Goal: Information Seeking & Learning: Learn about a topic

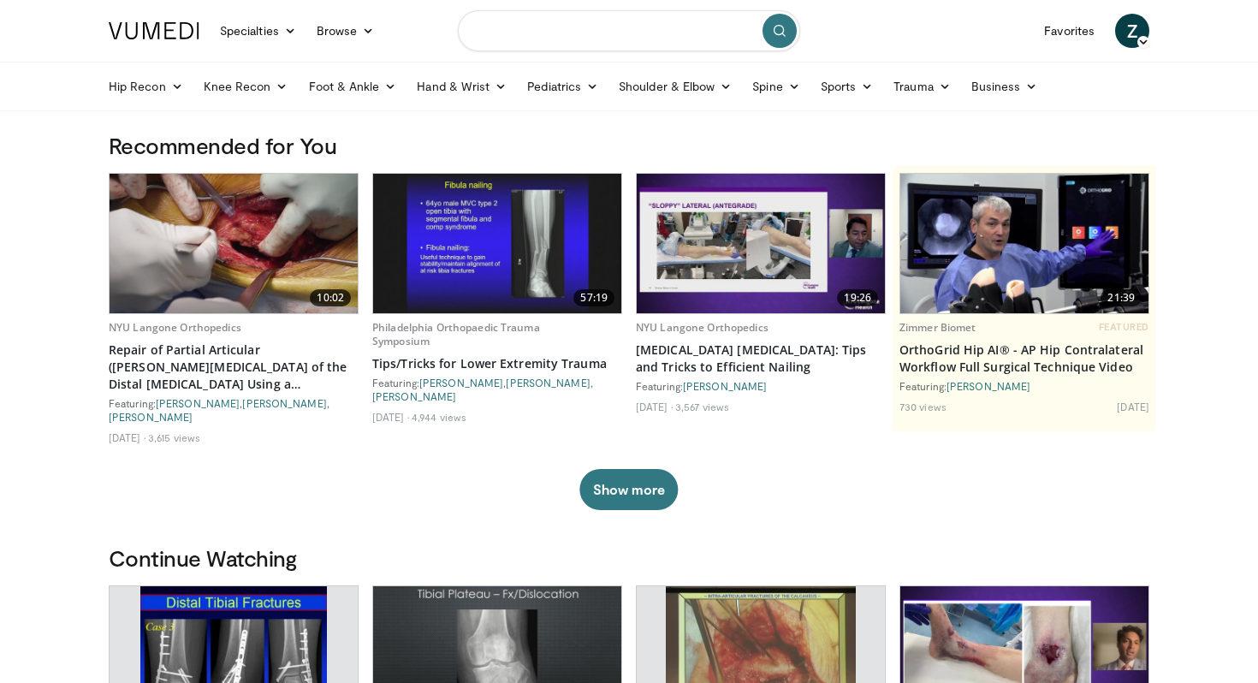
click at [597, 34] on input "Search topics, interventions" at bounding box center [629, 30] width 342 height 41
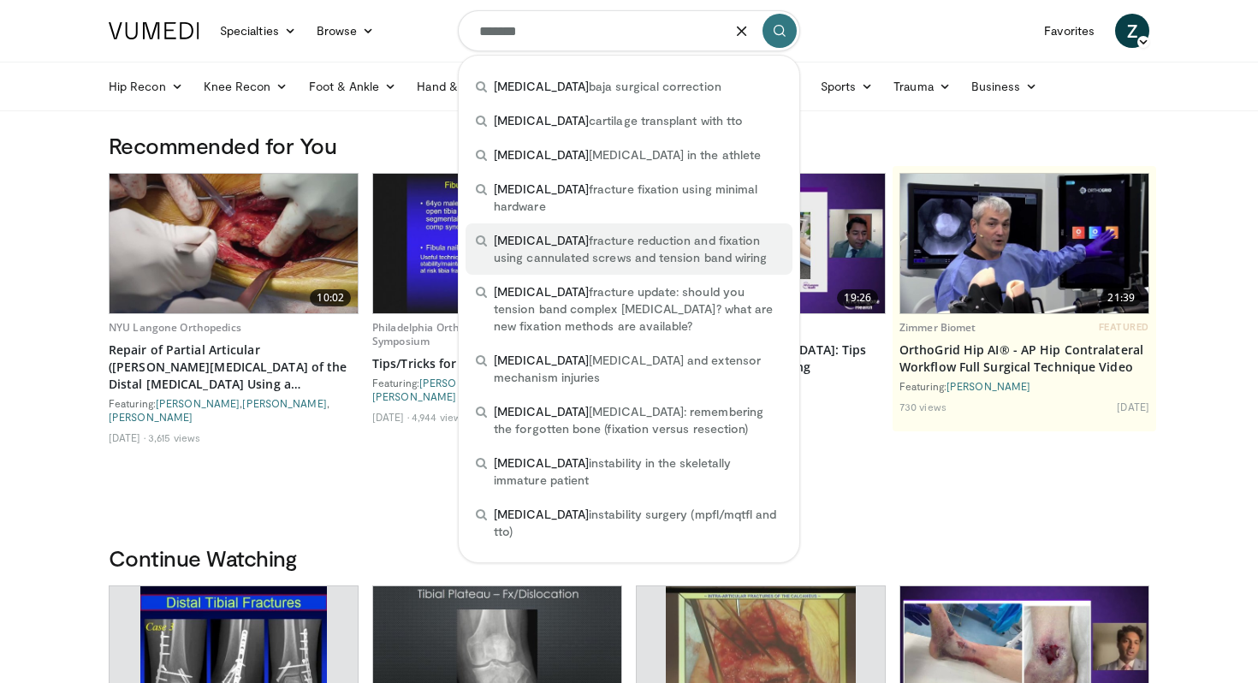
click at [577, 232] on span "patella fracture reduction and fixation using cannulated screws and tension ban…" at bounding box center [638, 249] width 289 height 34
type input "**********"
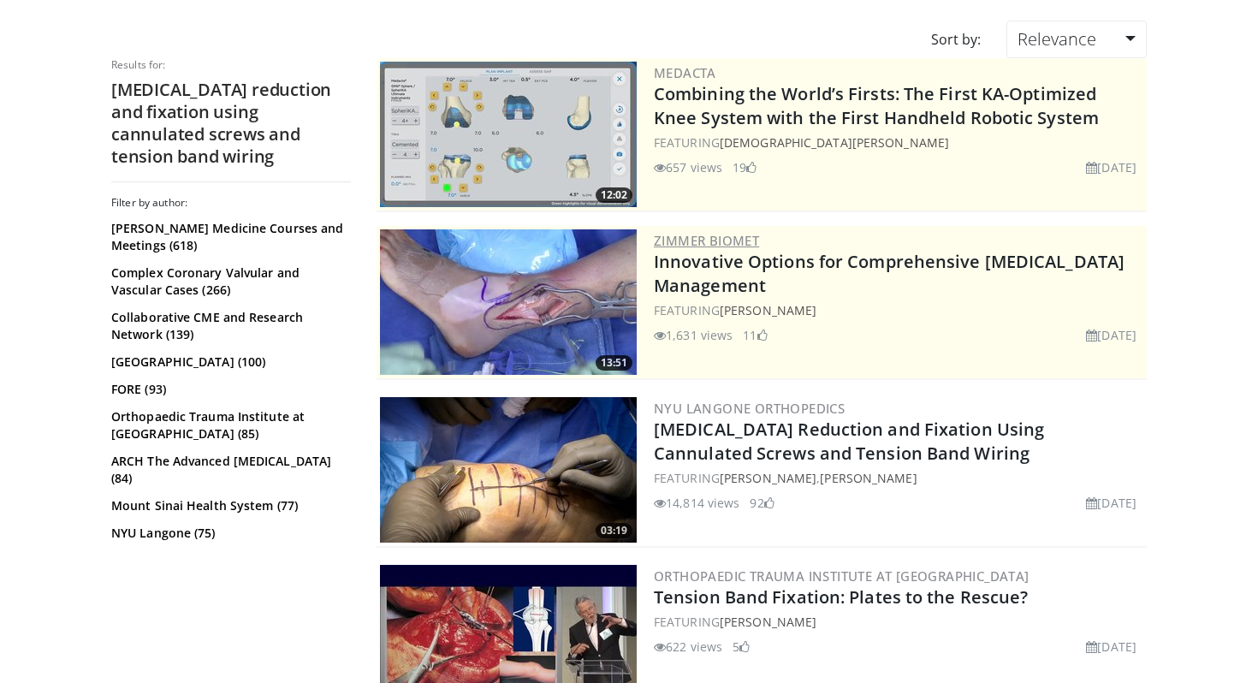
scroll to position [136, 0]
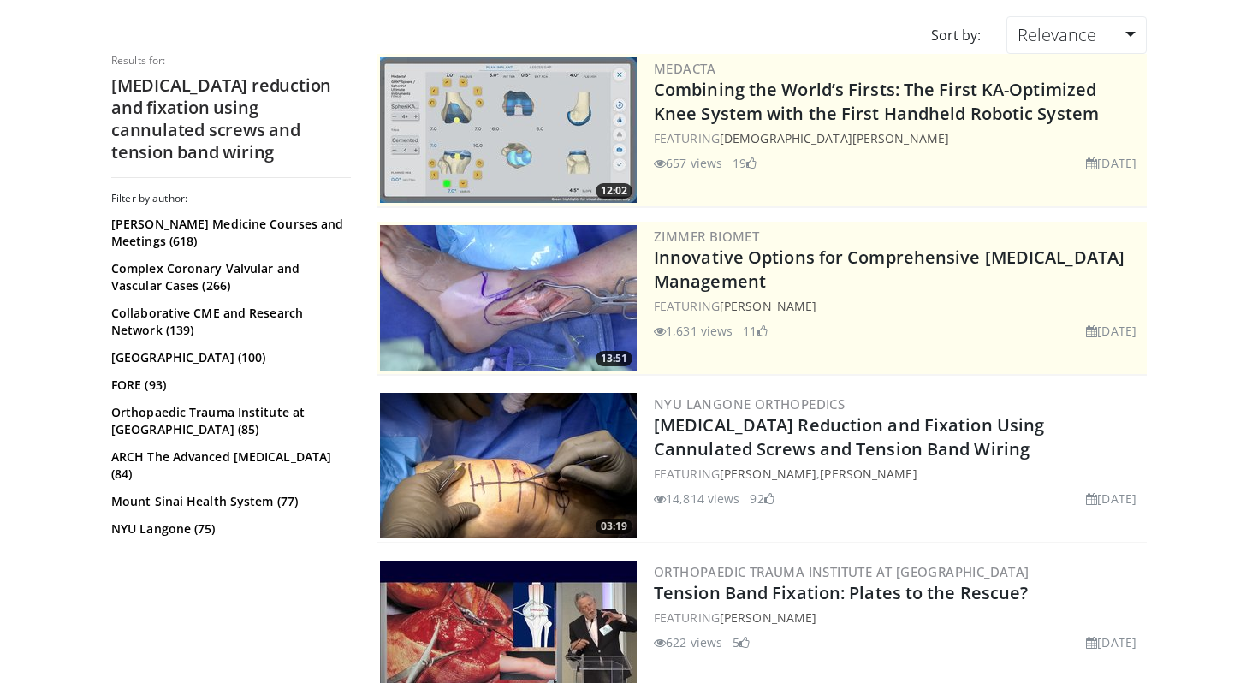
click at [549, 482] on img at bounding box center [508, 466] width 257 height 146
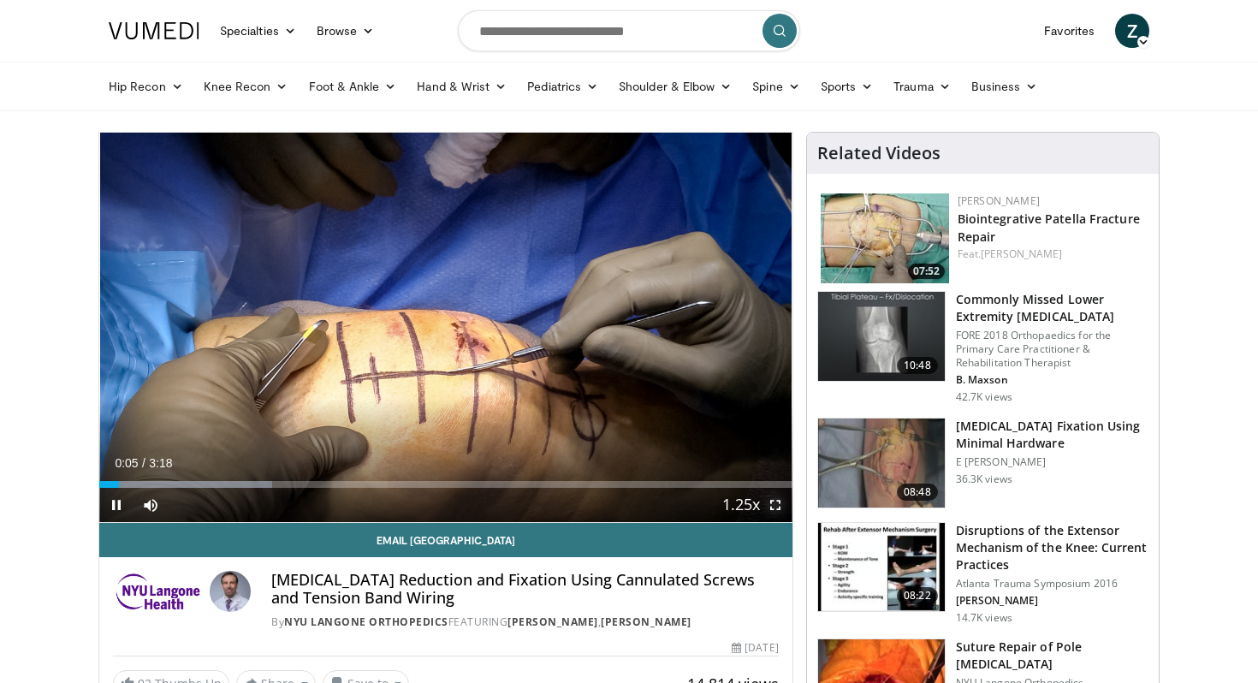
click at [770, 504] on span "Video Player" at bounding box center [775, 505] width 34 height 34
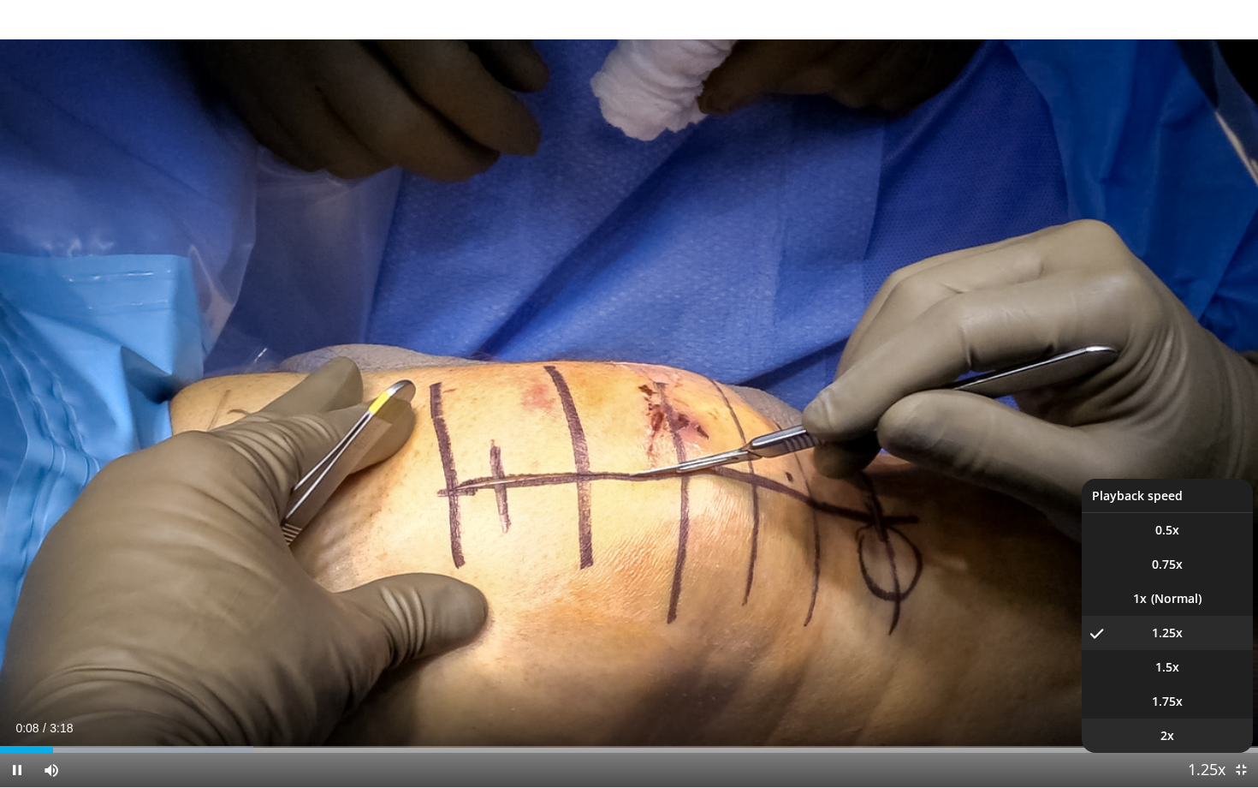
click at [1174, 682] on span "2x" at bounding box center [1168, 735] width 14 height 17
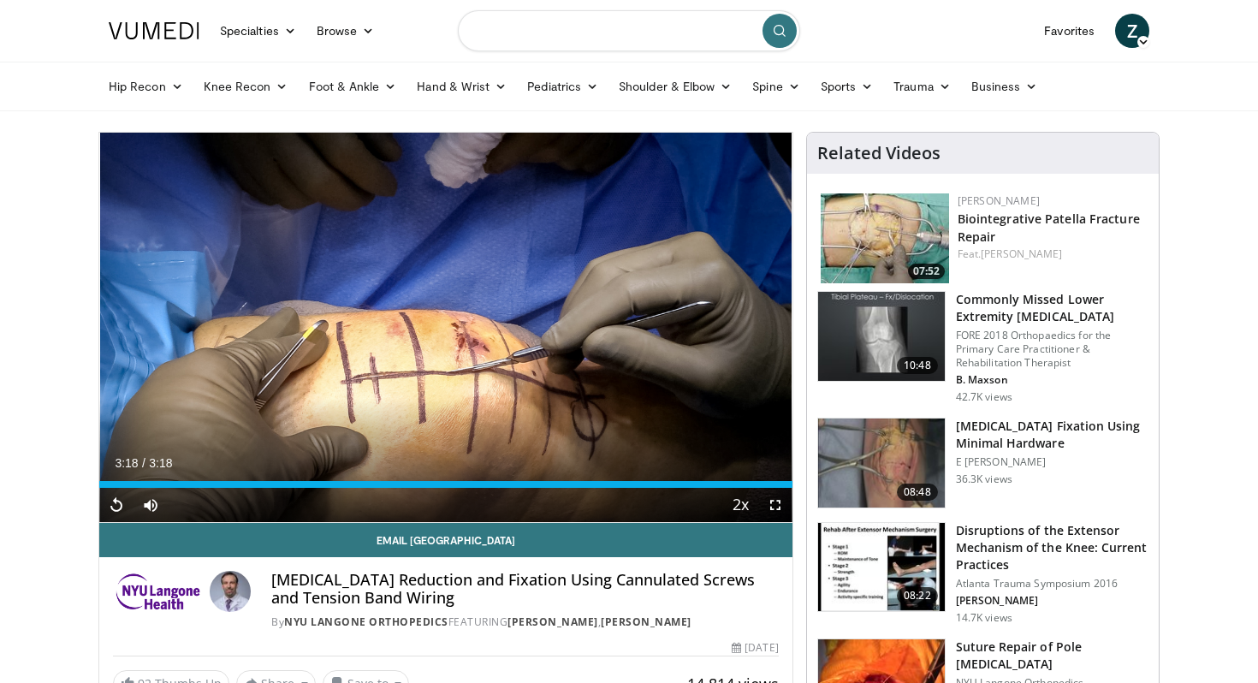
click at [611, 45] on input "Search topics, interventions" at bounding box center [629, 30] width 342 height 41
type input "**********"
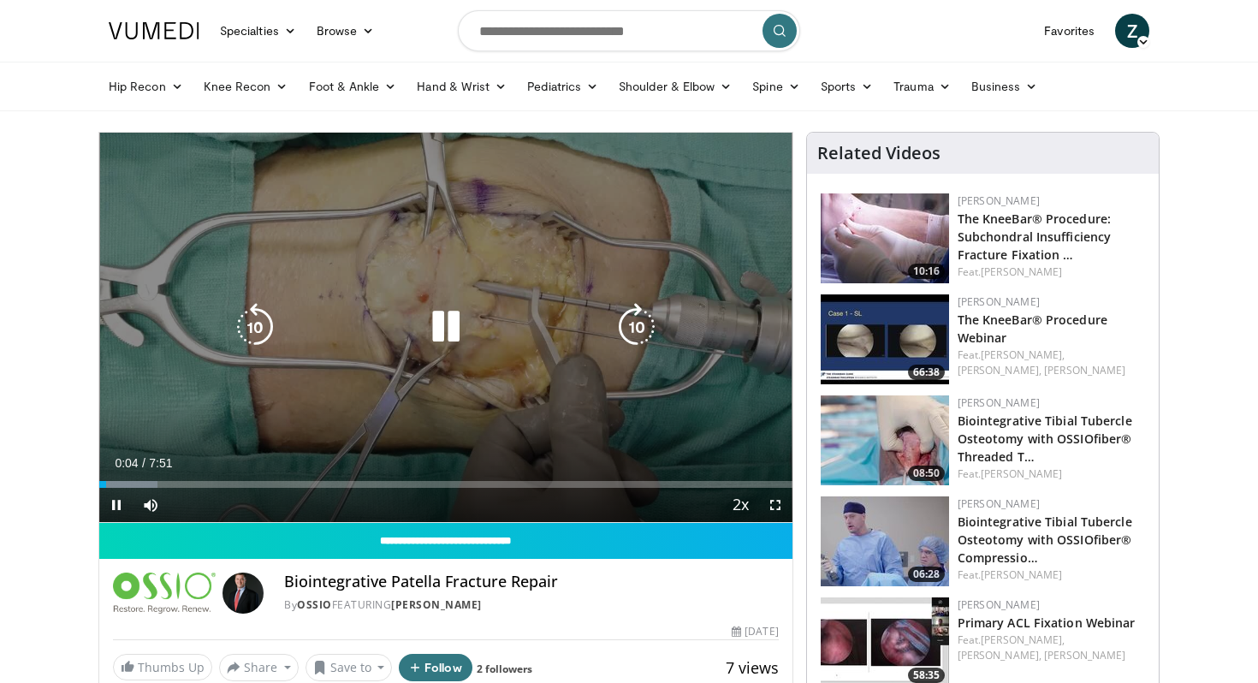
click at [441, 340] on icon "Video Player" at bounding box center [446, 327] width 48 height 48
click at [531, 402] on div "10 seconds Tap to unmute" at bounding box center [445, 328] width 693 height 390
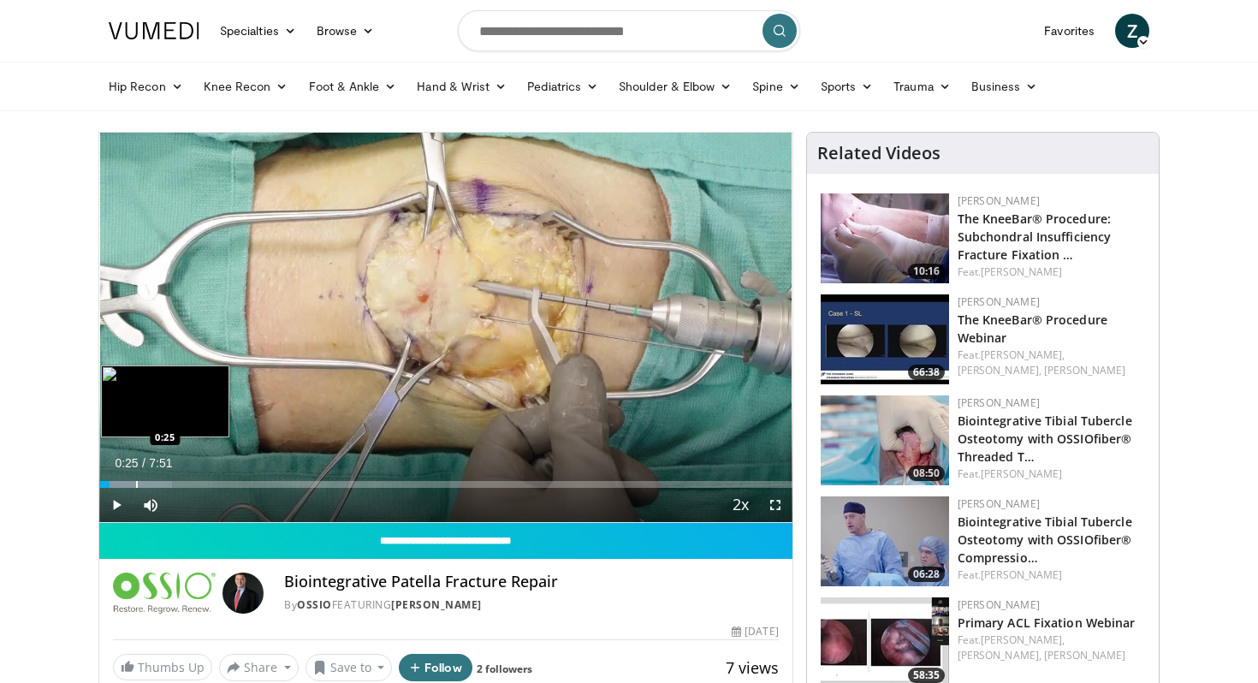
click at [135, 479] on div "Loaded : 10.49% 0:25 0:25" at bounding box center [445, 480] width 693 height 16
click at [158, 480] on div "Loaded : 18.90% 0:28 0:40" at bounding box center [445, 480] width 693 height 16
click at [180, 479] on div "Loaded : 23.10% 0:43 0:55" at bounding box center [445, 480] width 693 height 16
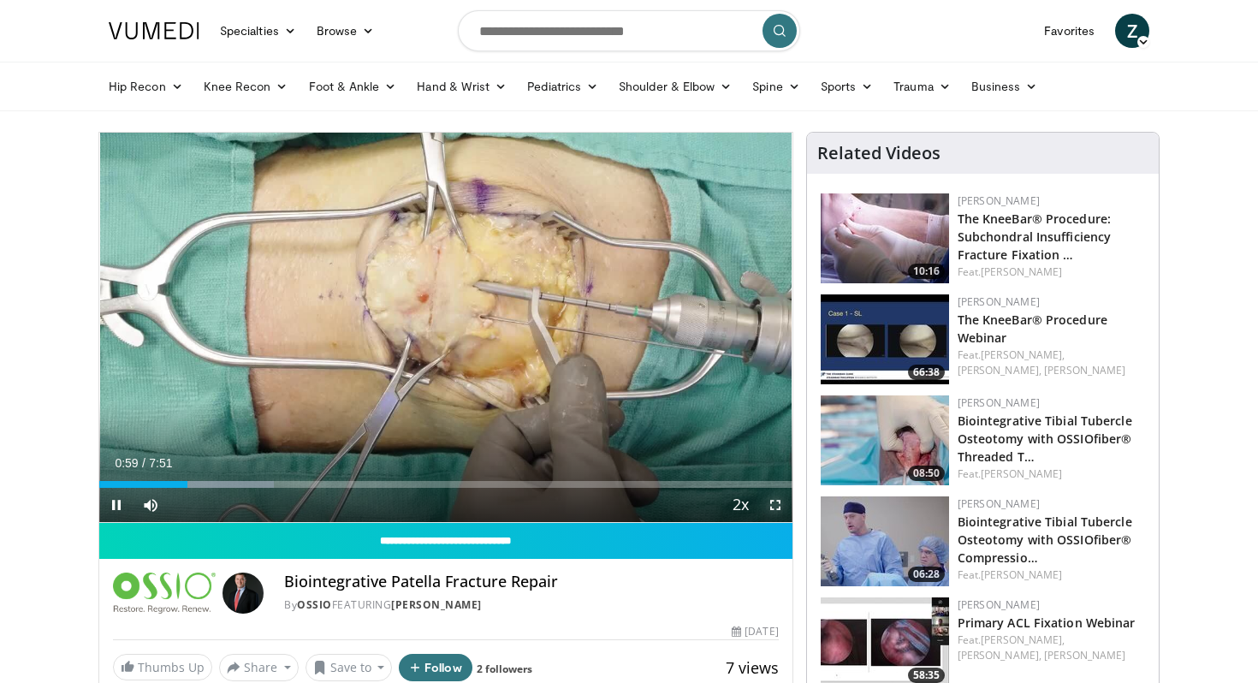
click at [783, 508] on span "Video Player" at bounding box center [775, 505] width 34 height 34
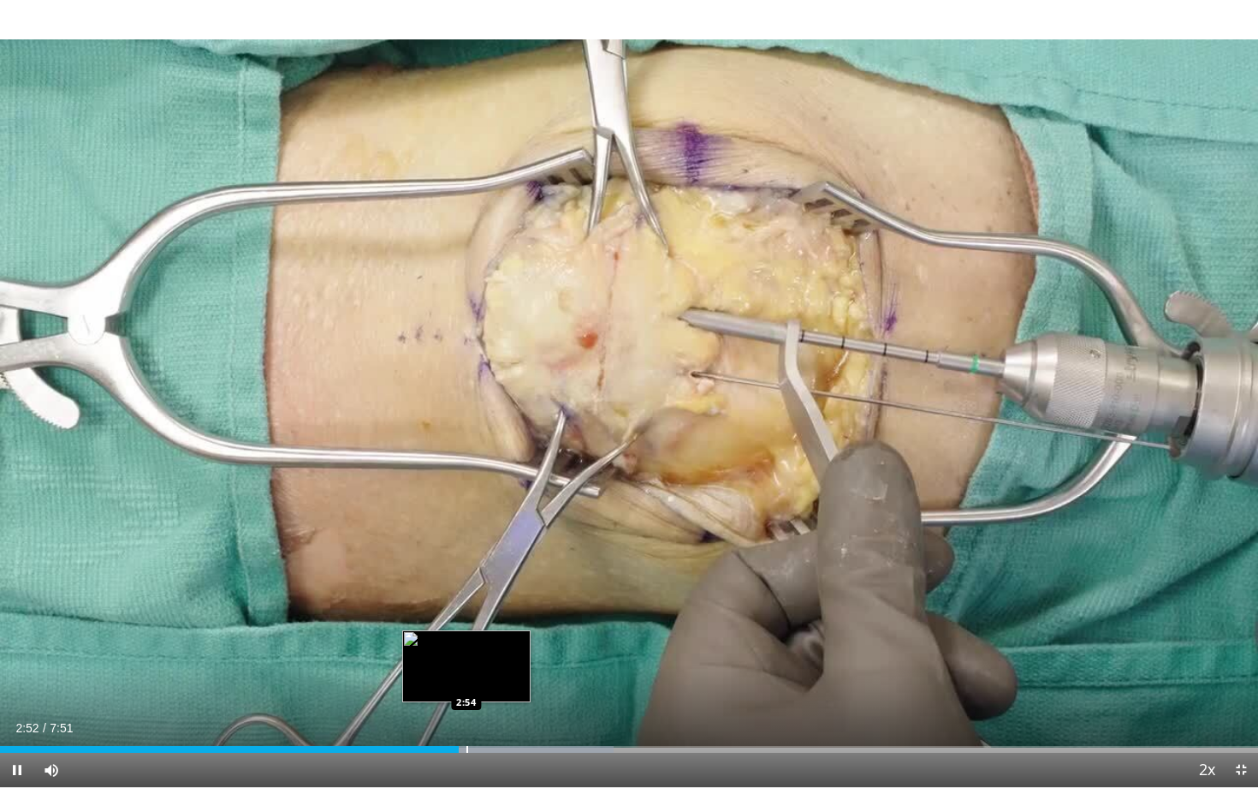
click at [467, 682] on div "Progress Bar" at bounding box center [468, 749] width 2 height 7
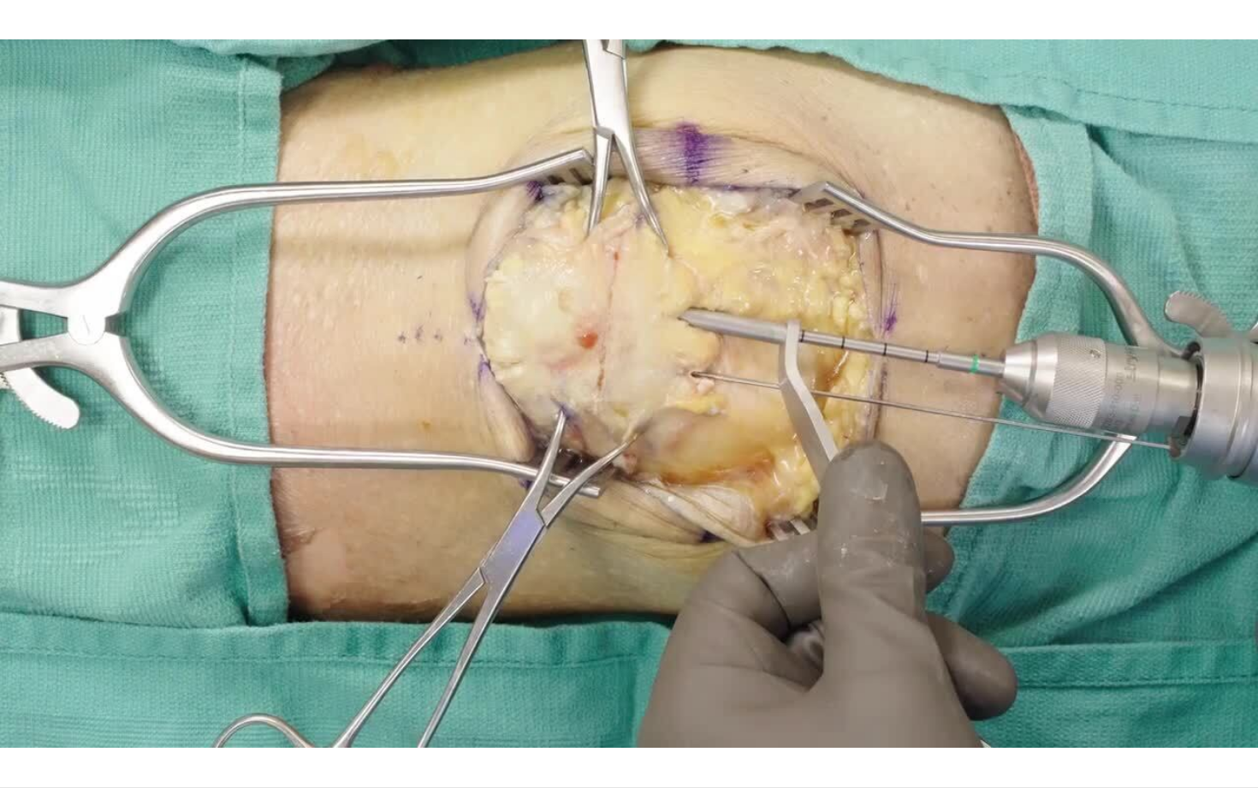
click at [483, 682] on video-js "**********" at bounding box center [629, 394] width 1258 height 788
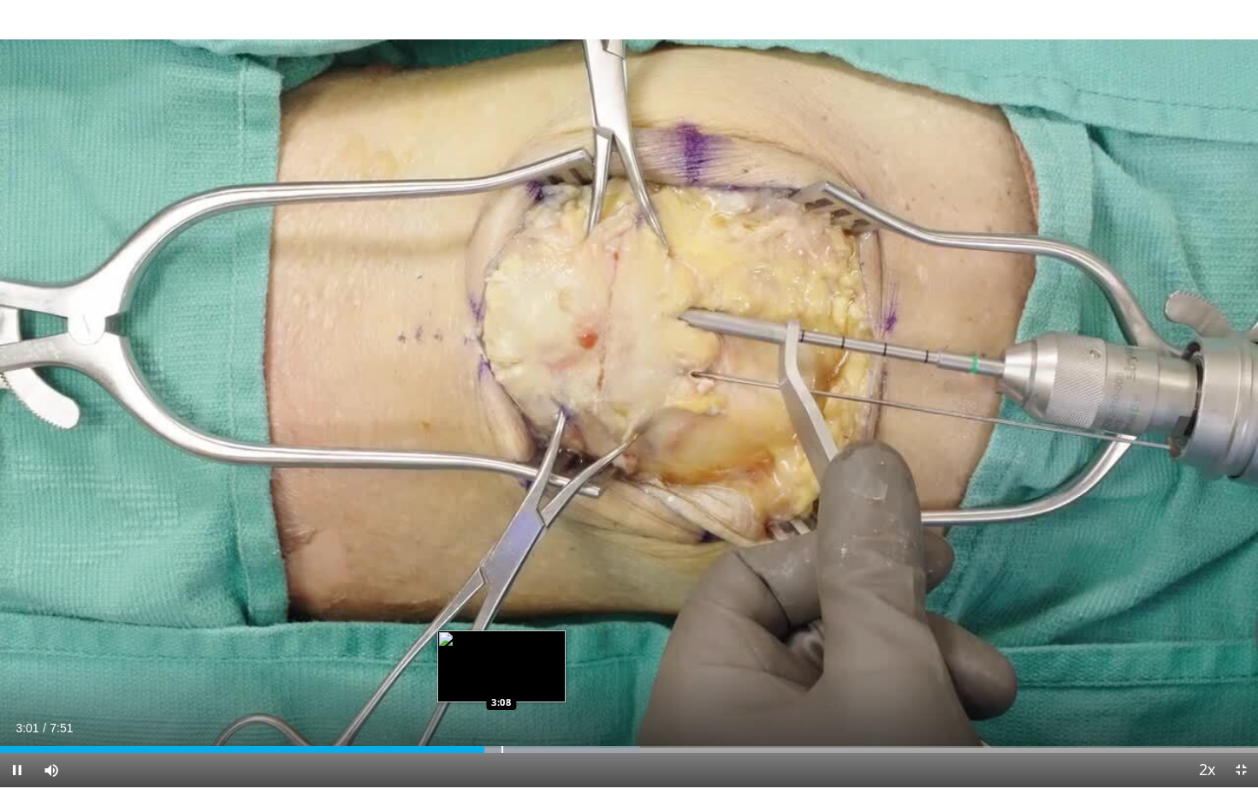
click at [502, 682] on div "Progress Bar" at bounding box center [503, 749] width 2 height 7
click at [544, 682] on div "Progress Bar" at bounding box center [545, 749] width 2 height 7
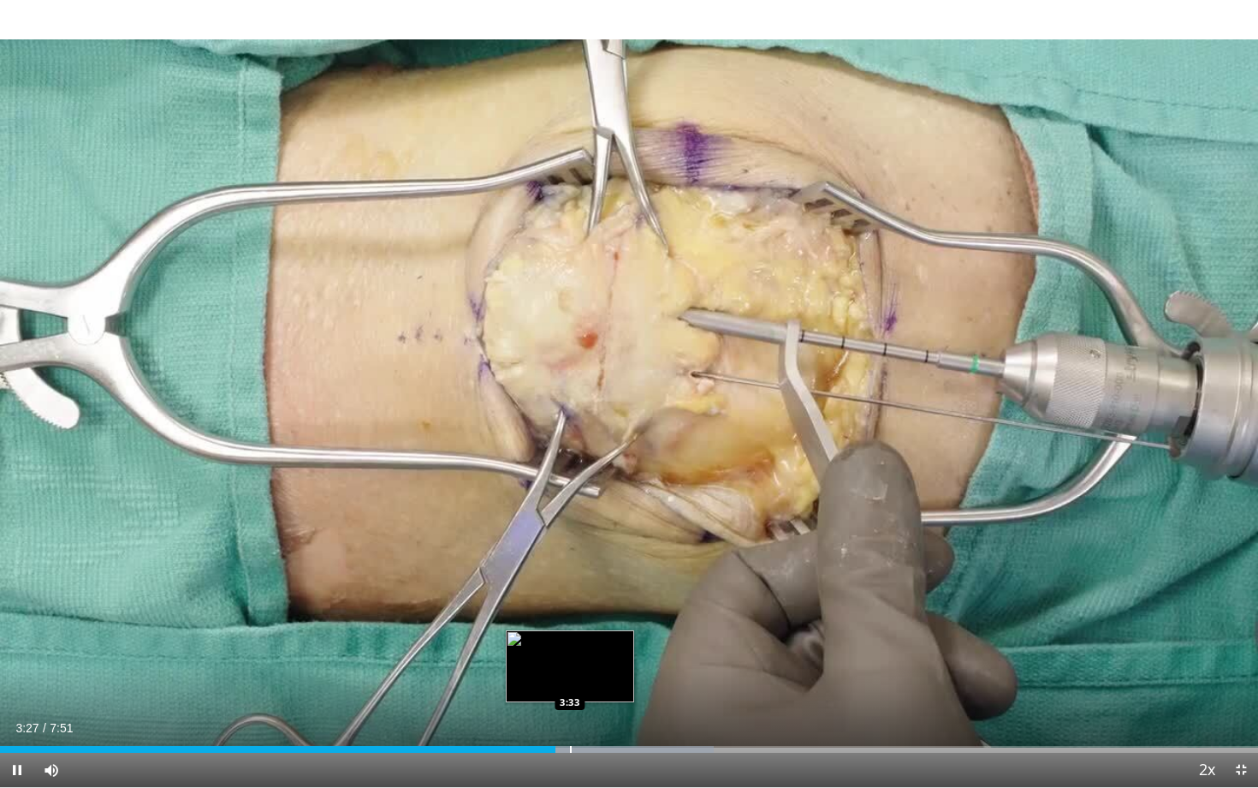
click at [570, 682] on div "Progress Bar" at bounding box center [571, 749] width 2 height 7
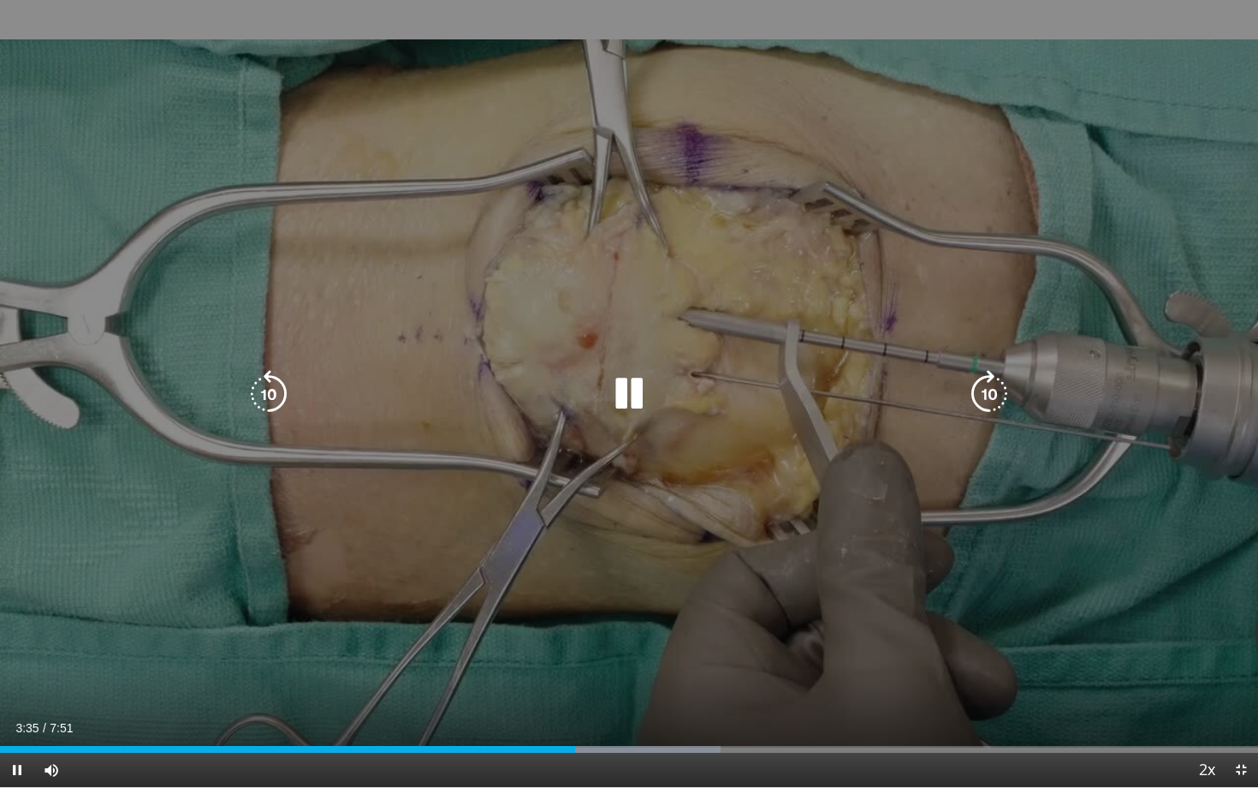
click at [592, 682] on div "10 seconds Tap to unmute" at bounding box center [629, 393] width 1258 height 787
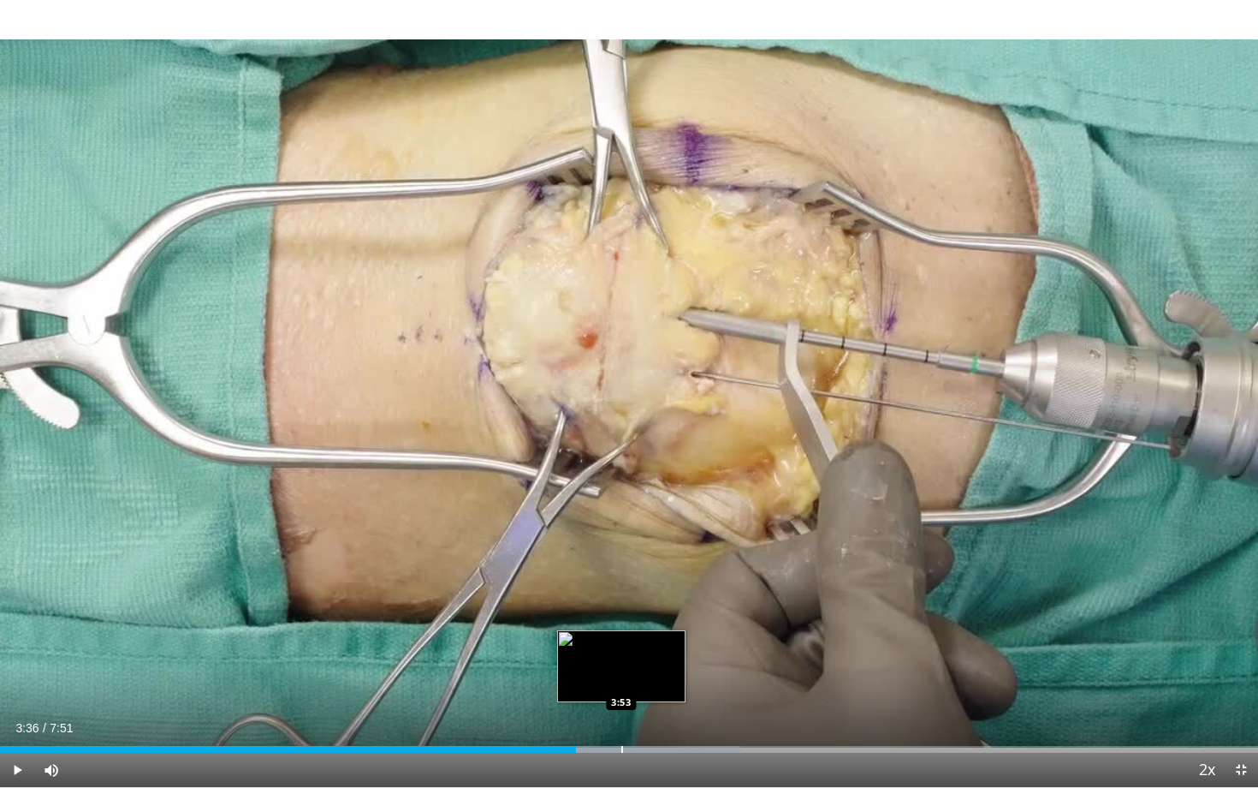
click at [622, 682] on div "Progress Bar" at bounding box center [623, 749] width 2 height 7
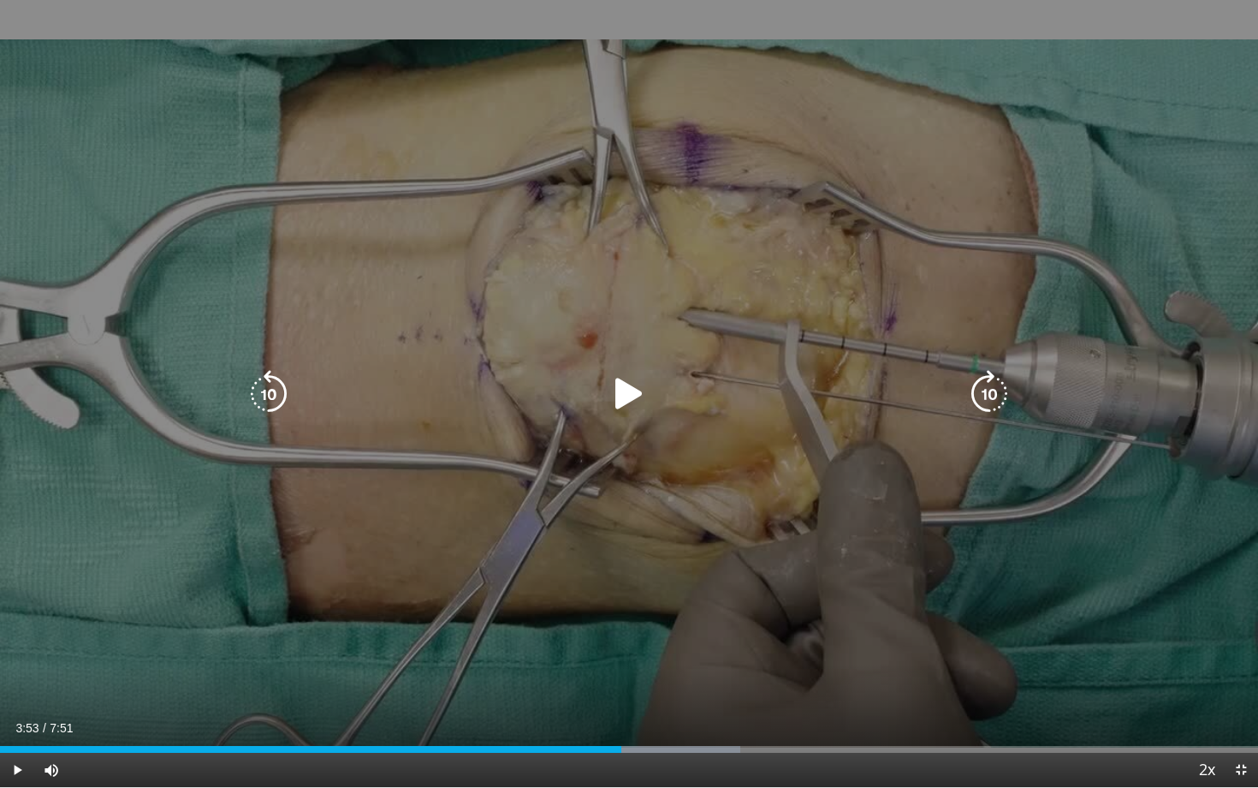
click at [680, 558] on div "10 seconds Tap to unmute" at bounding box center [629, 393] width 1258 height 787
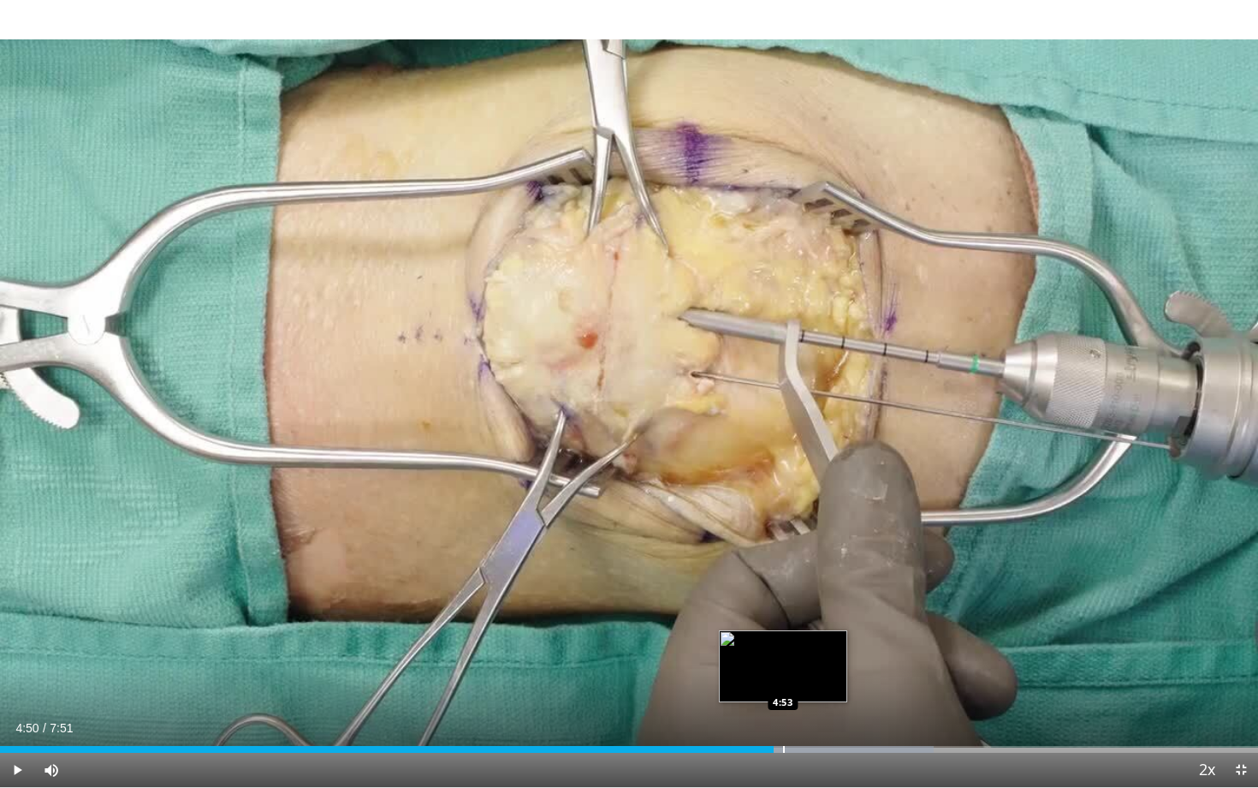
click at [783, 682] on div "Progress Bar" at bounding box center [784, 749] width 2 height 7
click at [807, 682] on div "Progress Bar" at bounding box center [808, 749] width 2 height 7
click at [827, 682] on div "Progress Bar" at bounding box center [828, 749] width 2 height 7
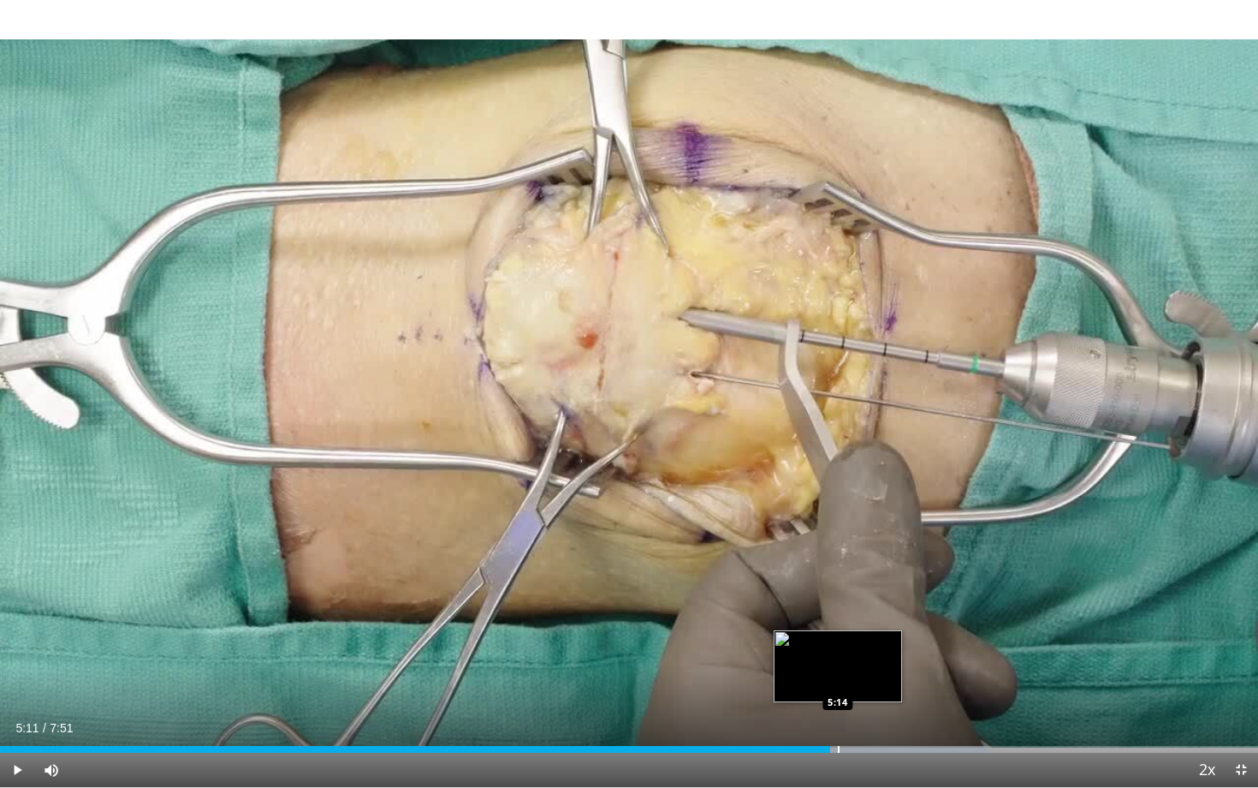
click at [838, 682] on div "Progress Bar" at bounding box center [839, 749] width 2 height 7
click at [860, 682] on div "Progress Bar" at bounding box center [861, 749] width 2 height 7
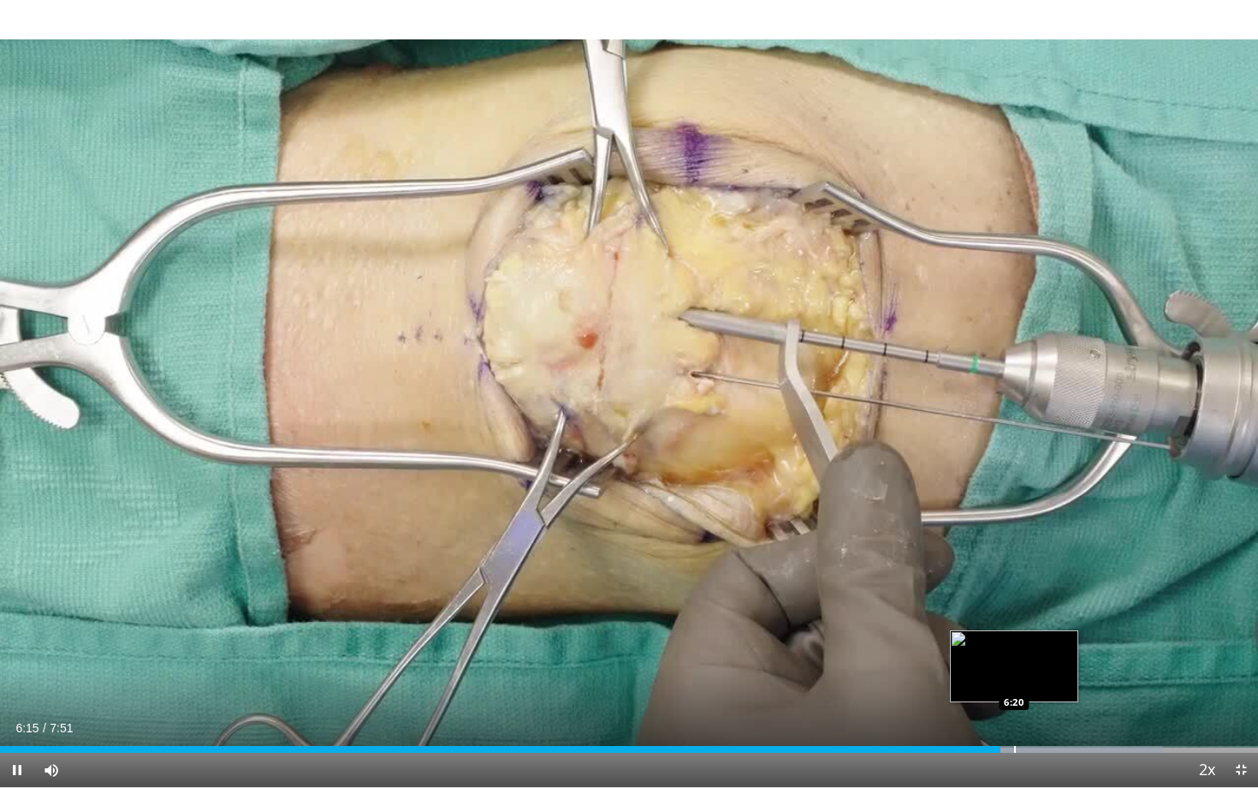
click at [1014, 682] on div "Progress Bar" at bounding box center [1015, 749] width 2 height 7
click at [1043, 682] on div "Progress Bar" at bounding box center [1044, 749] width 2 height 7
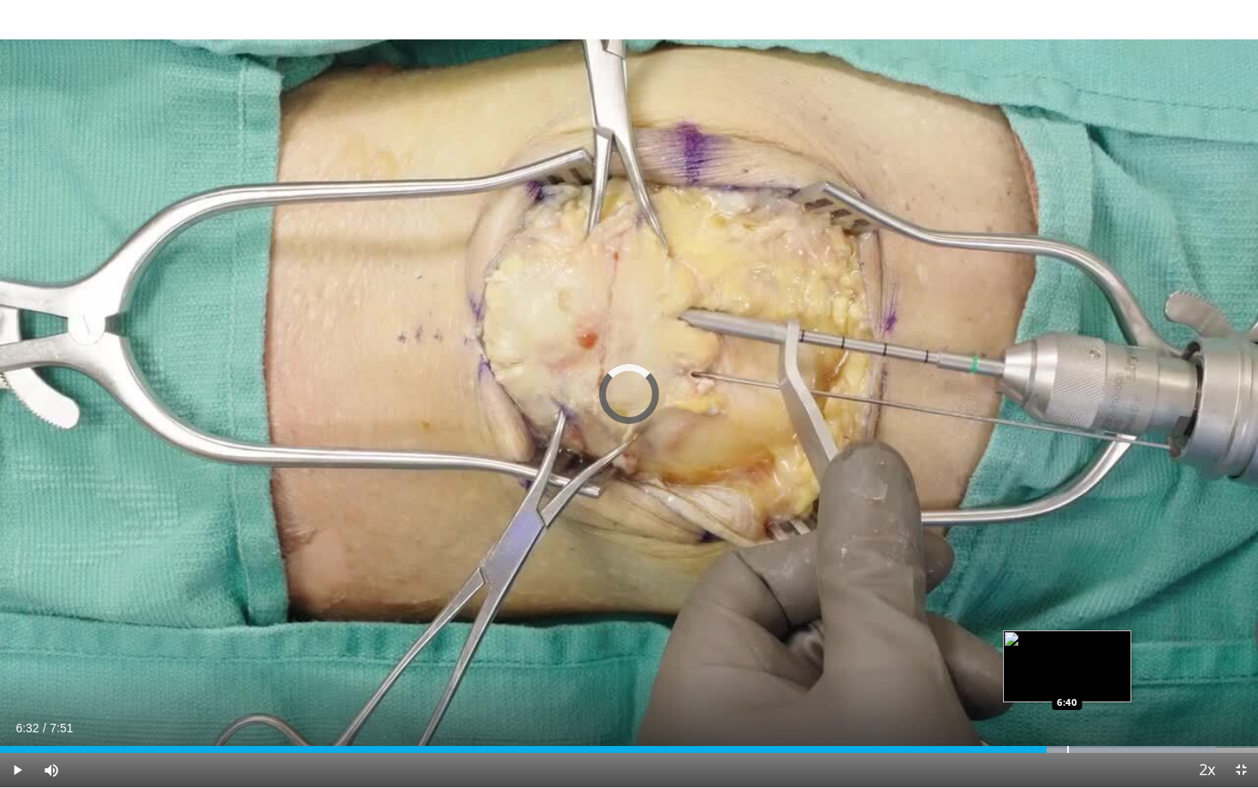
click at [1068, 682] on div "Progress Bar" at bounding box center [1069, 749] width 2 height 7
click at [1103, 682] on div "Progress Bar" at bounding box center [1104, 749] width 2 height 7
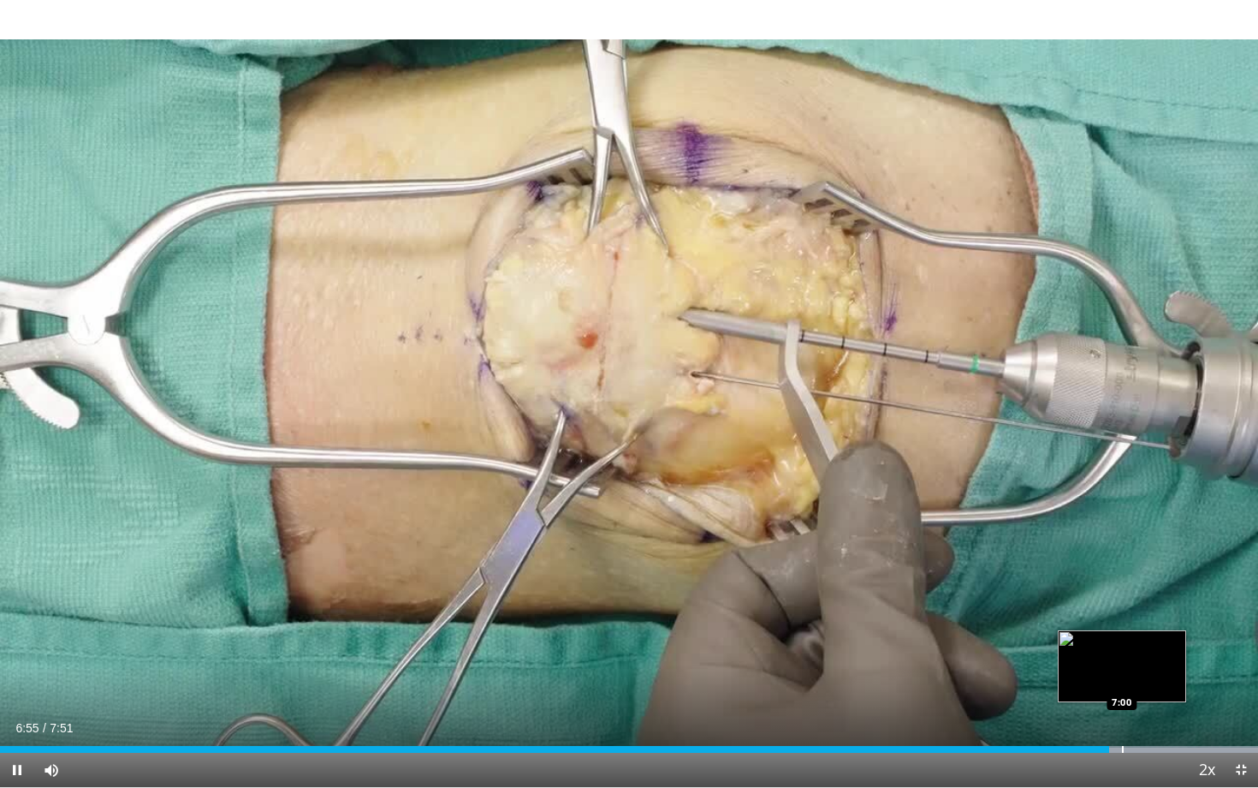
click at [1122, 682] on div "Progress Bar" at bounding box center [1123, 749] width 2 height 7
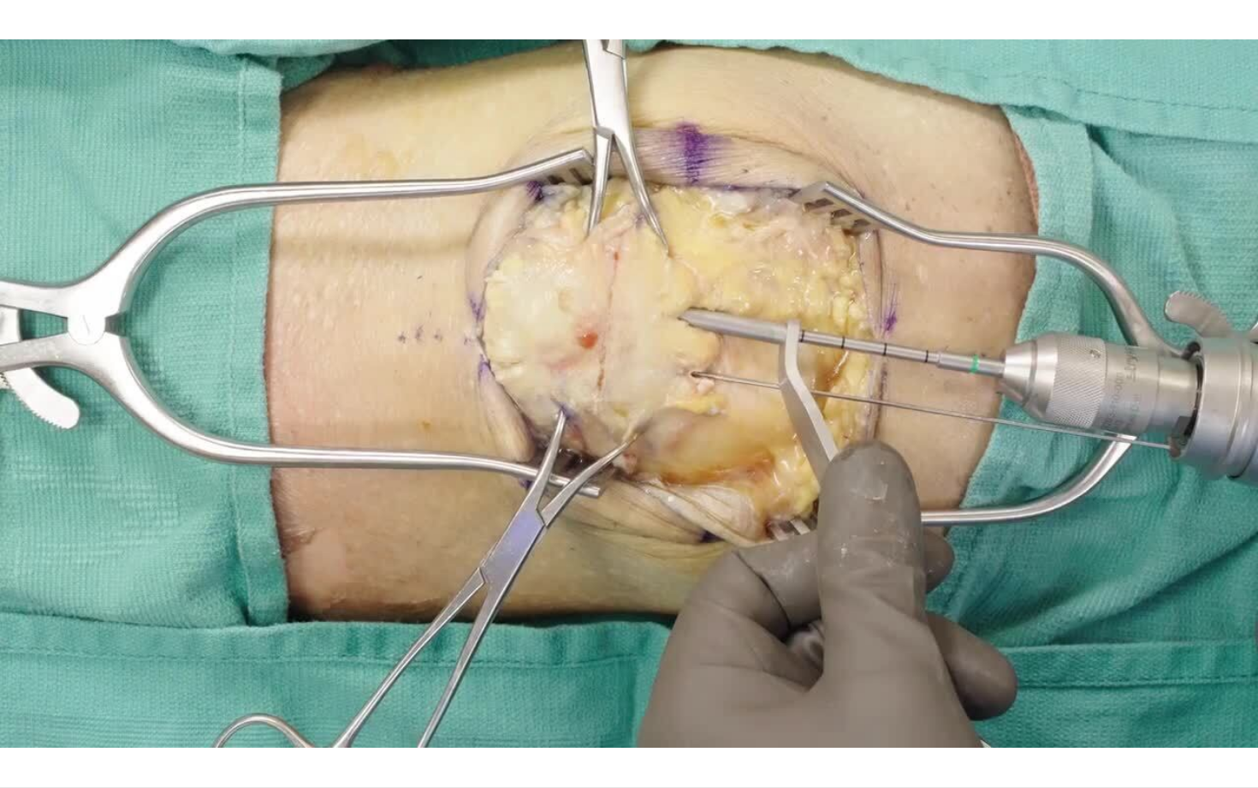
click at [1149, 682] on div "10 seconds Tap to unmute" at bounding box center [629, 393] width 1258 height 787
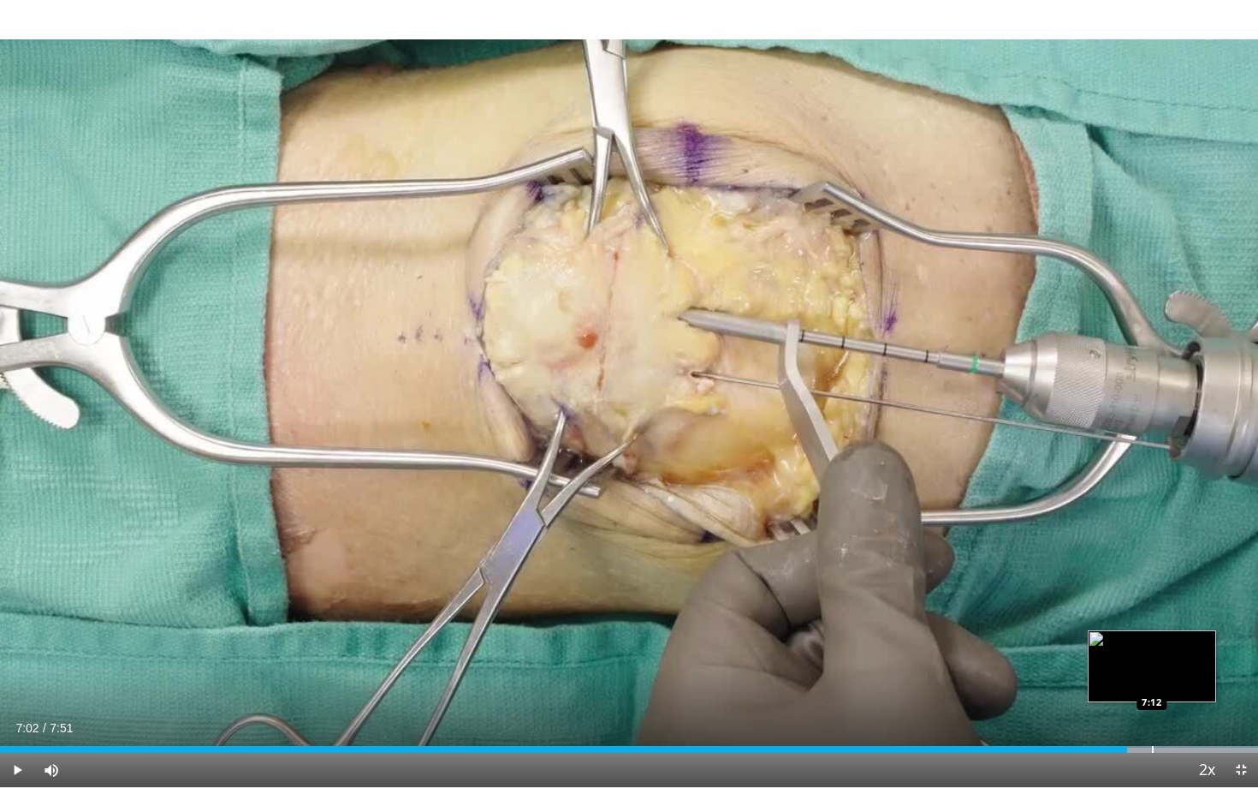
click at [1152, 682] on div "Progress Bar" at bounding box center [1153, 749] width 2 height 7
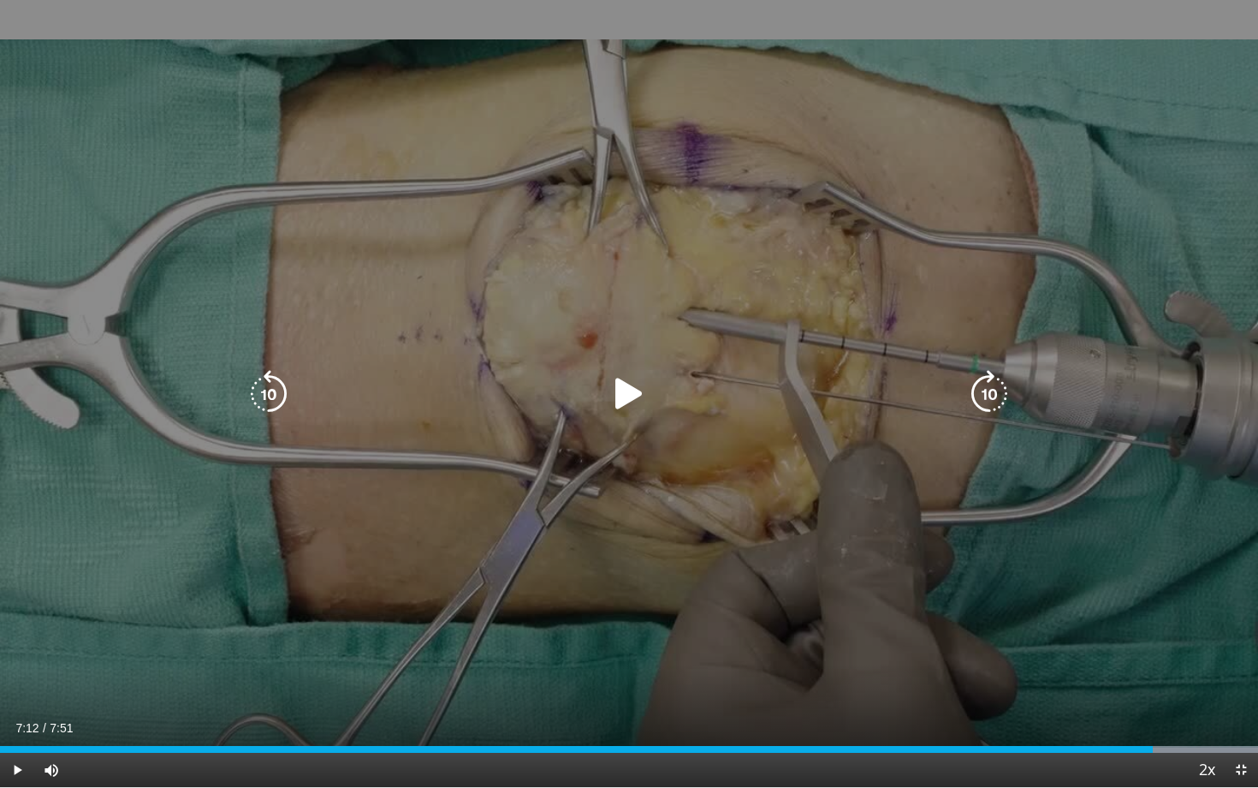
click at [942, 552] on div "10 seconds Tap to unmute" at bounding box center [629, 393] width 1258 height 787
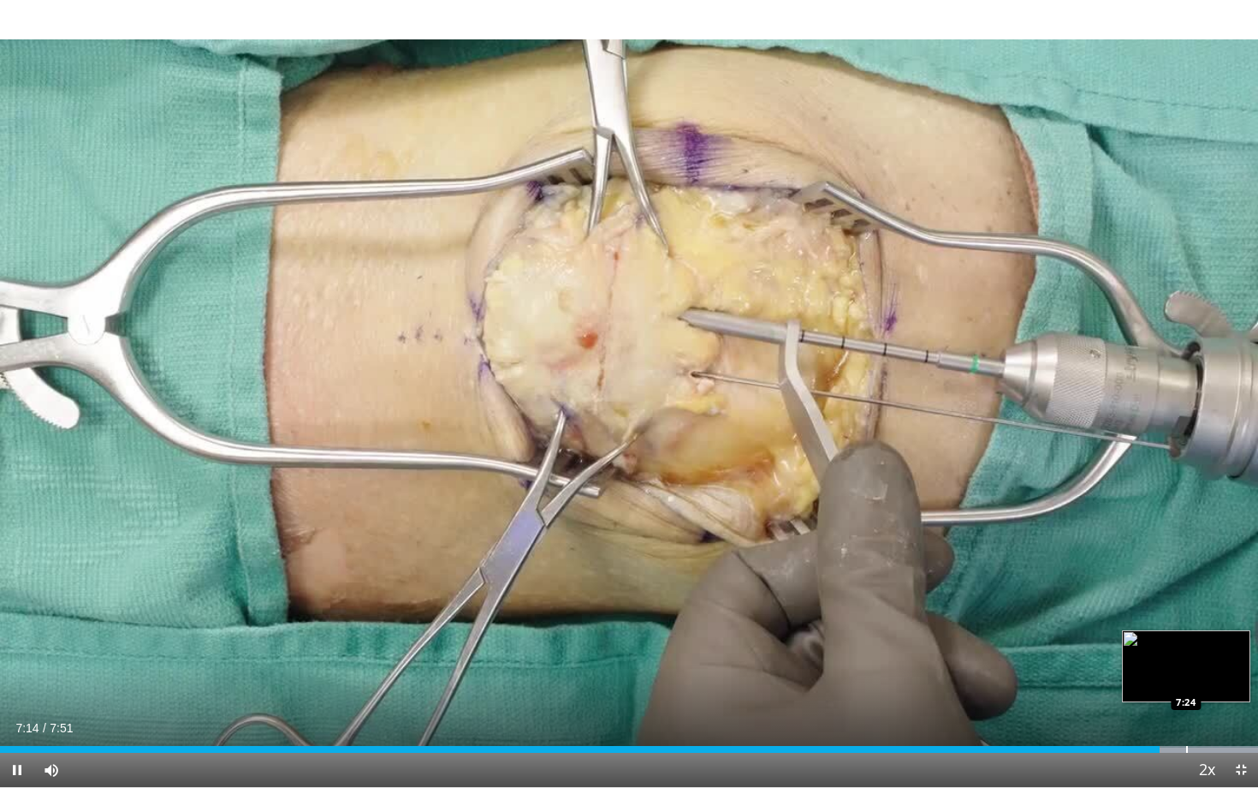
click at [1187, 682] on div "Loaded : 100.00% 7:15 7:24" at bounding box center [629, 744] width 1258 height 16
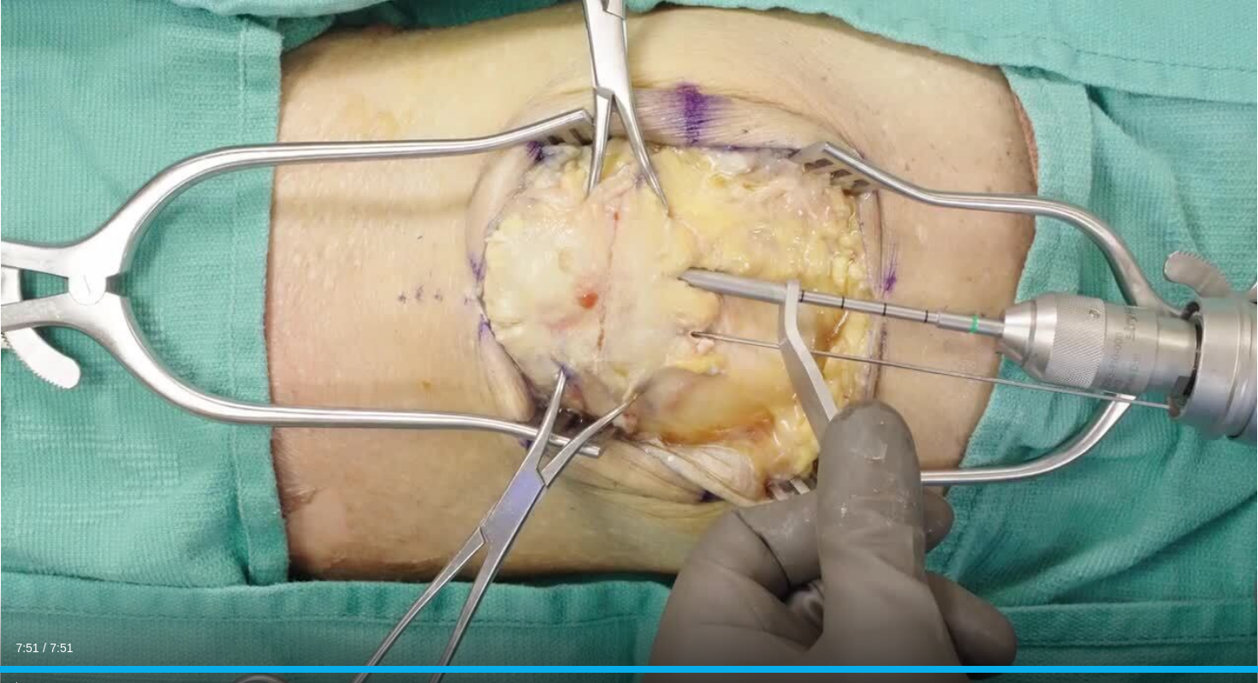
scroll to position [130, 0]
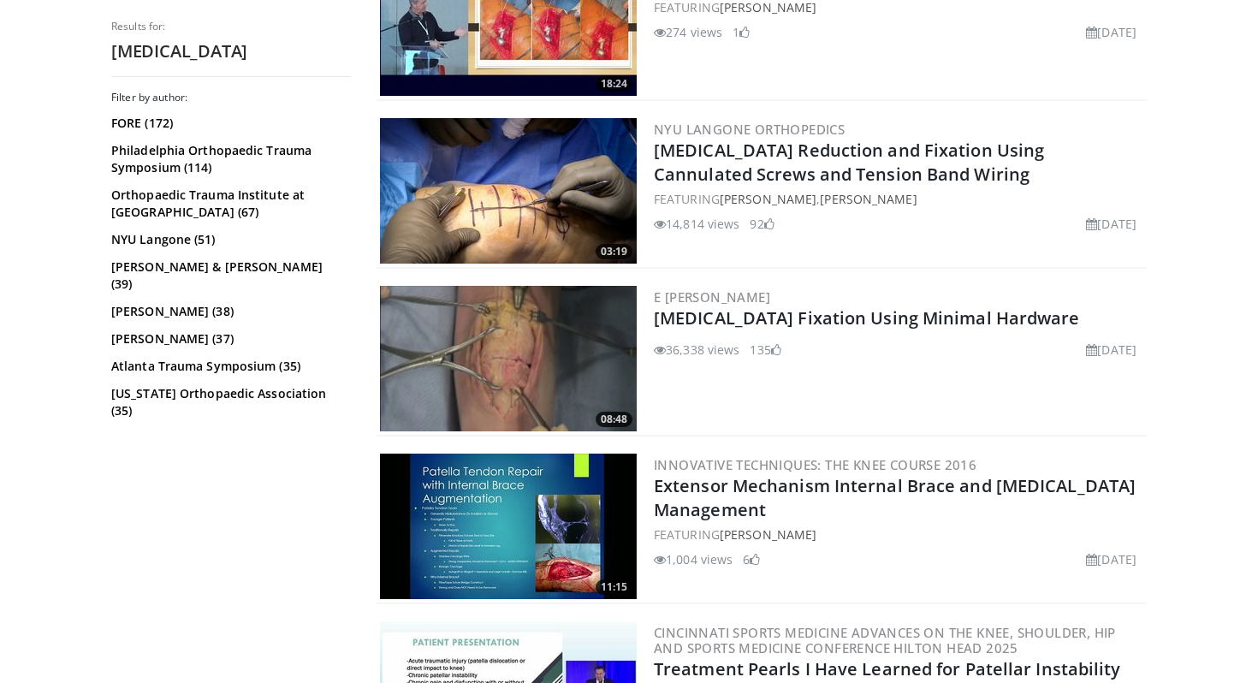
scroll to position [2593, 0]
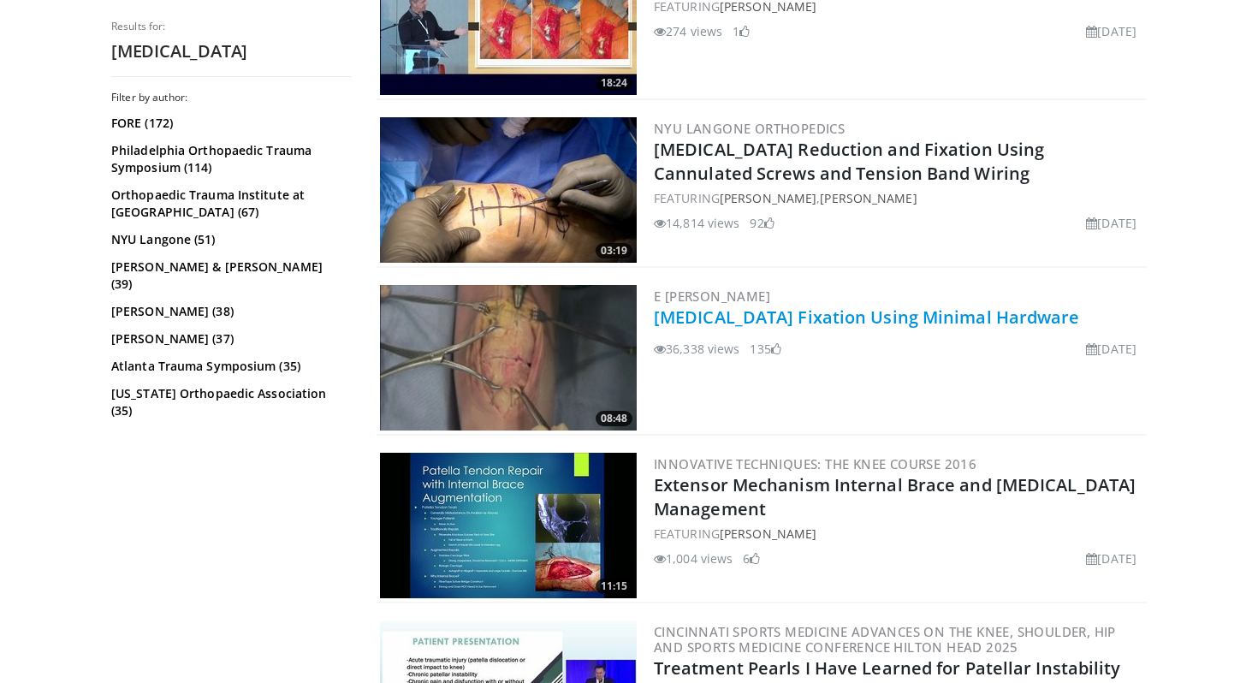
click at [782, 320] on link "[MEDICAL_DATA] Fixation Using Minimal Hardware" at bounding box center [867, 317] width 426 height 23
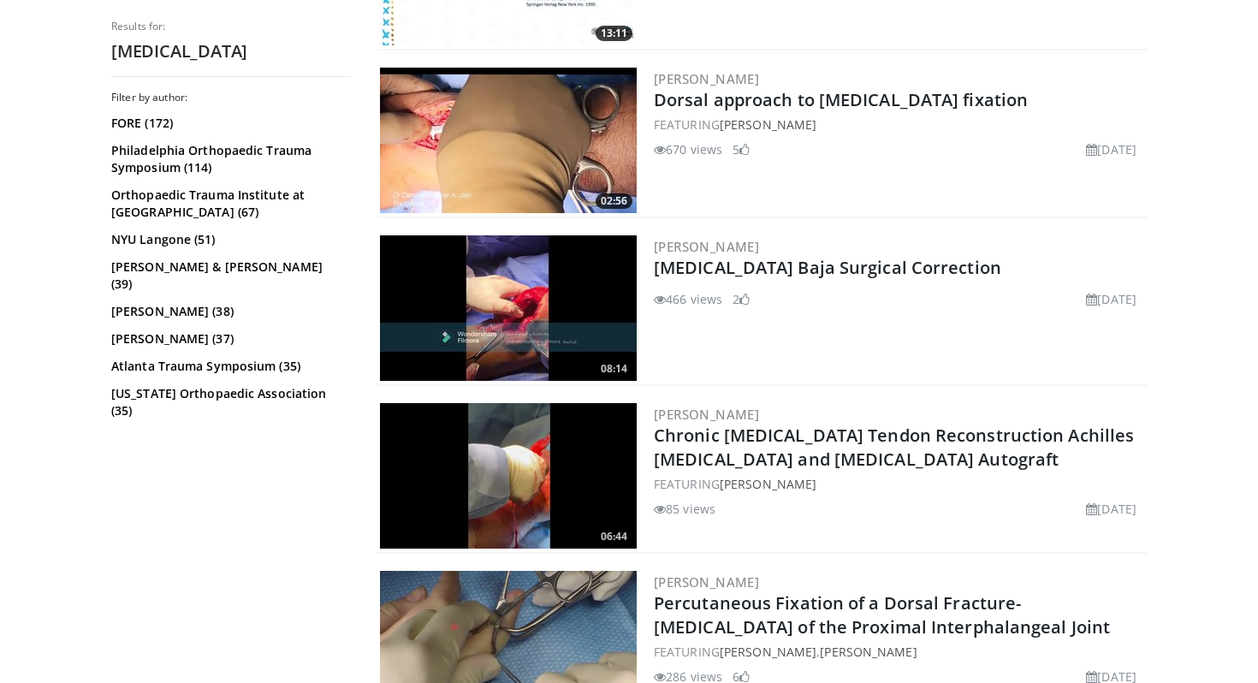
scroll to position [3901, 0]
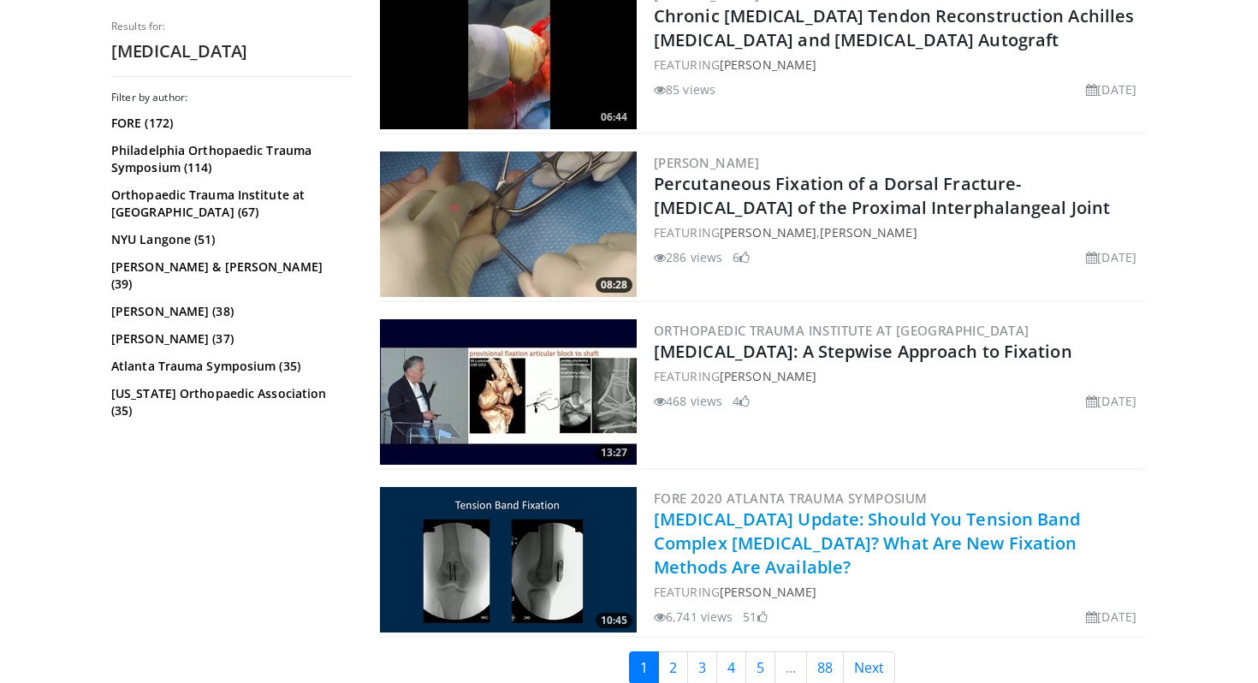
click at [749, 525] on link "Patella Fracture Update: Should You Tension Band Complex Fractures? What Are Ne…" at bounding box center [867, 543] width 427 height 71
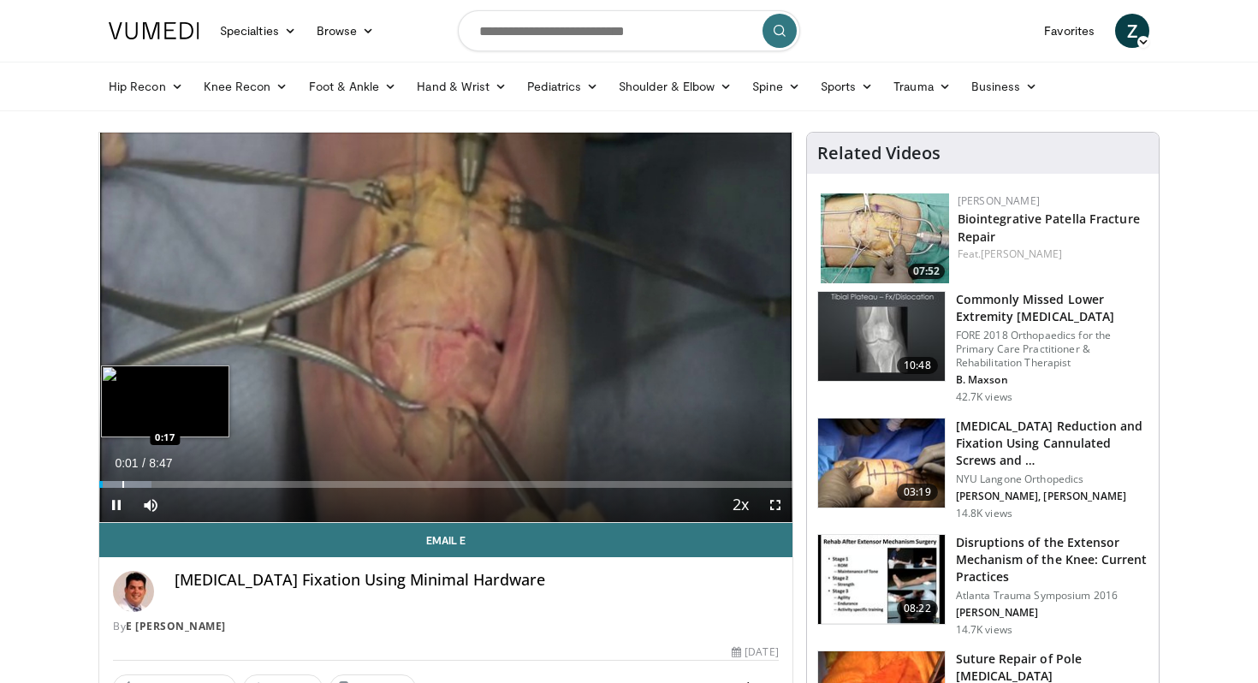
click at [123, 480] on div "Loaded : 7.55% 0:02 0:17" at bounding box center [445, 480] width 693 height 16
click at [142, 480] on div "Loaded : 9.48% 0:33 0:33" at bounding box center [445, 480] width 693 height 16
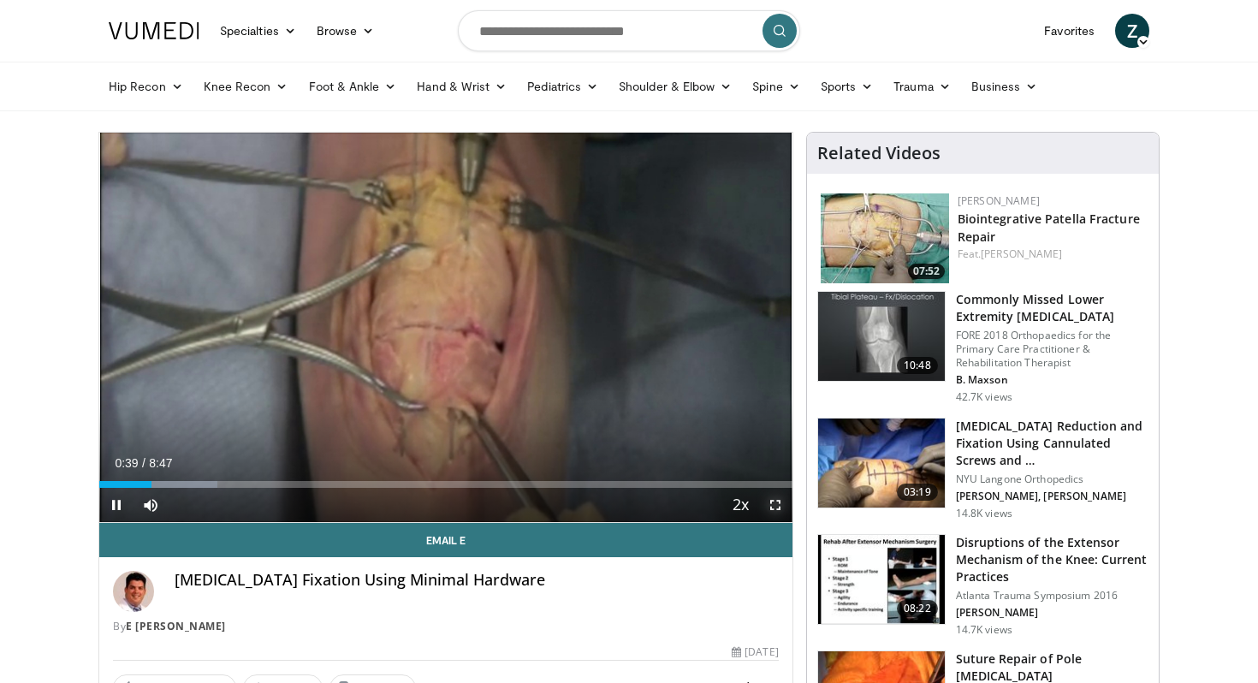
click at [779, 510] on span "Video Player" at bounding box center [775, 505] width 34 height 34
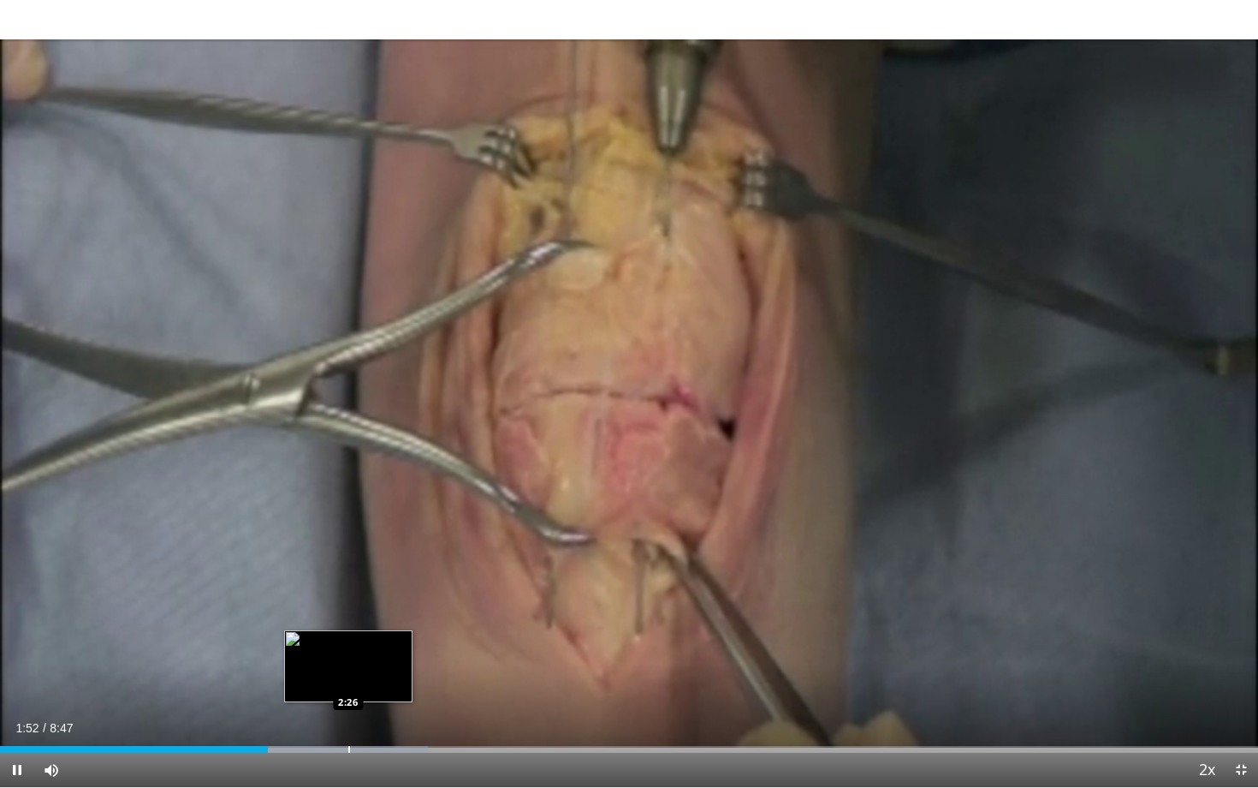
click at [348, 682] on div "Progress Bar" at bounding box center [349, 749] width 2 height 7
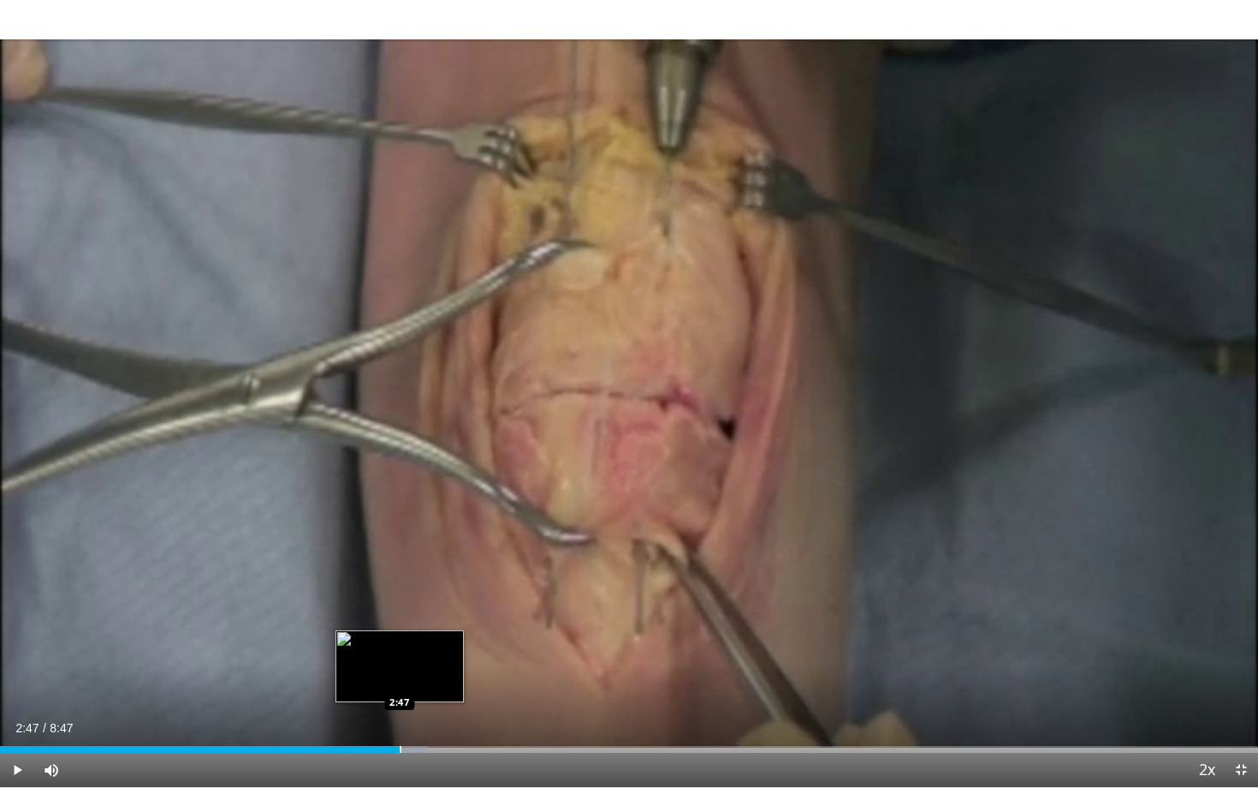
click at [400, 682] on div "Progress Bar" at bounding box center [401, 749] width 2 height 7
click at [452, 682] on div "Progress Bar" at bounding box center [453, 749] width 2 height 7
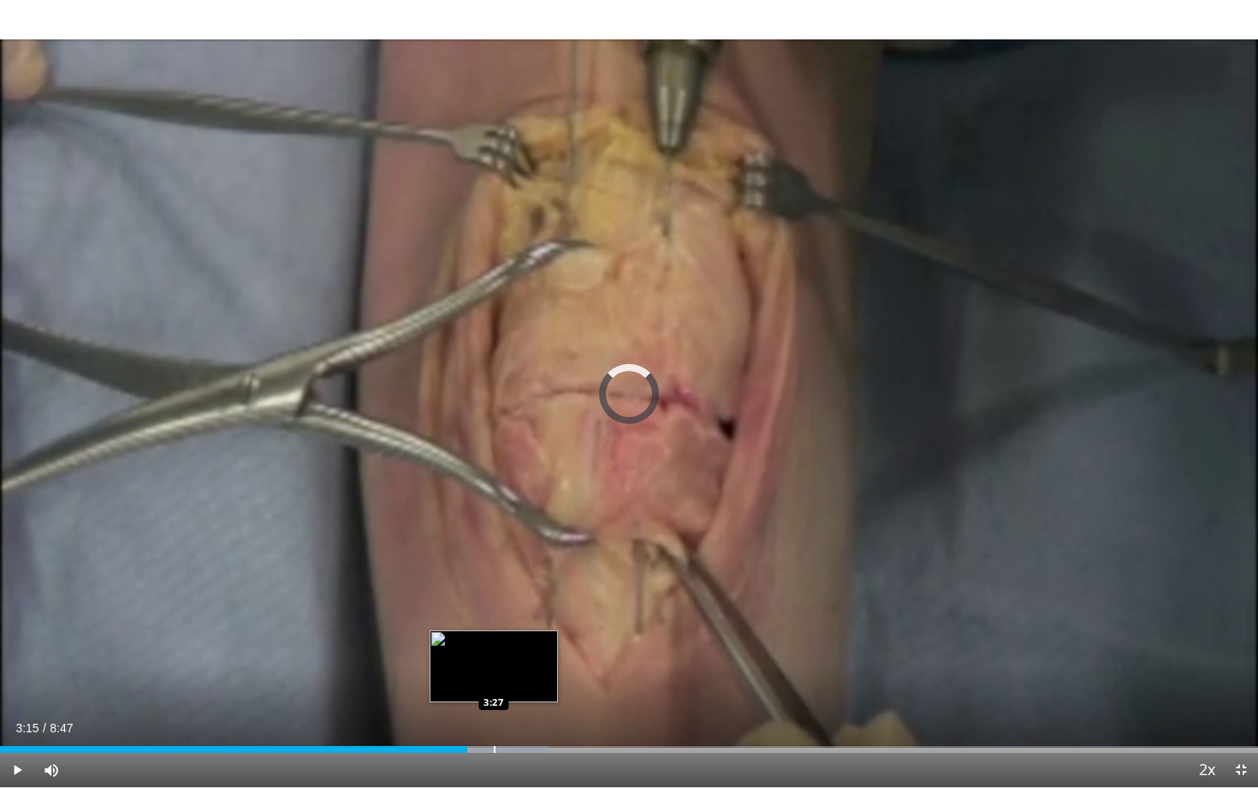
click at [494, 682] on div "Loaded : 43.61% 3:16 3:27" at bounding box center [629, 744] width 1258 height 16
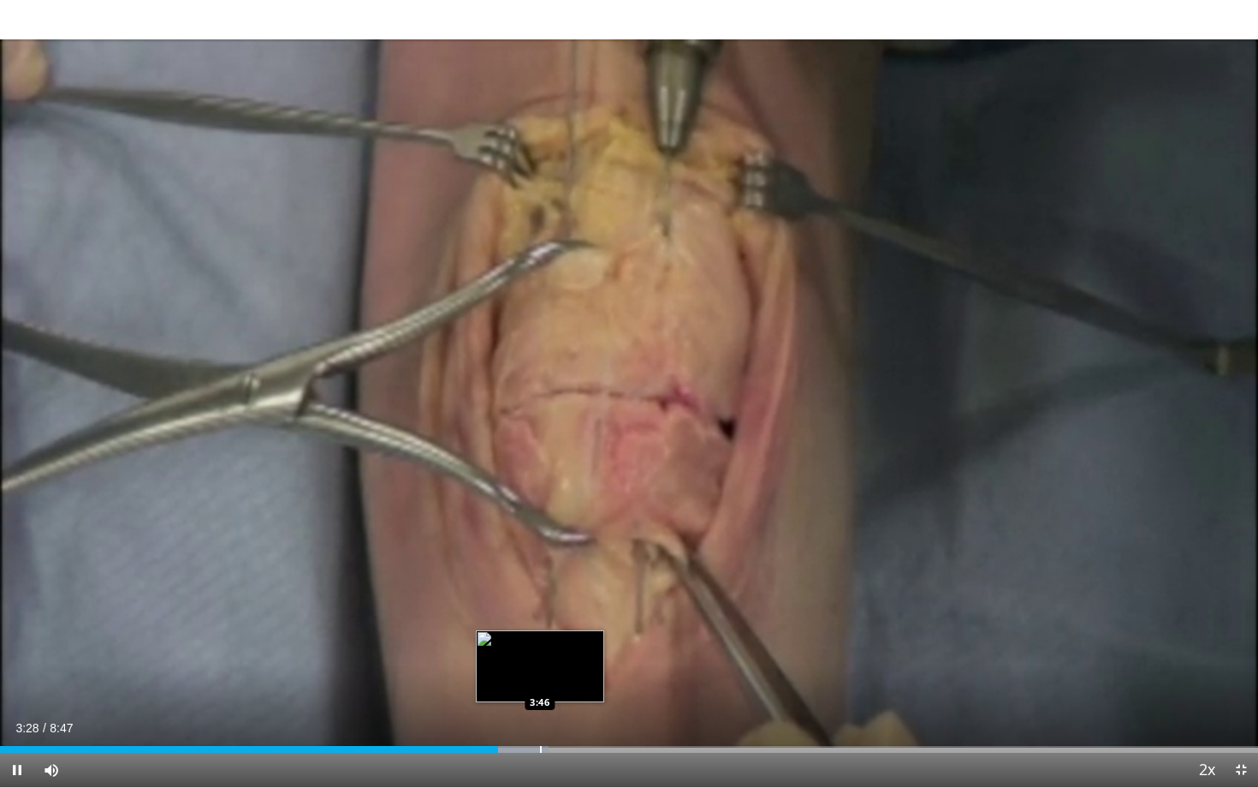
click at [540, 682] on div "Progress Bar" at bounding box center [541, 749] width 2 height 7
click at [581, 682] on div "Progress Bar" at bounding box center [582, 749] width 2 height 7
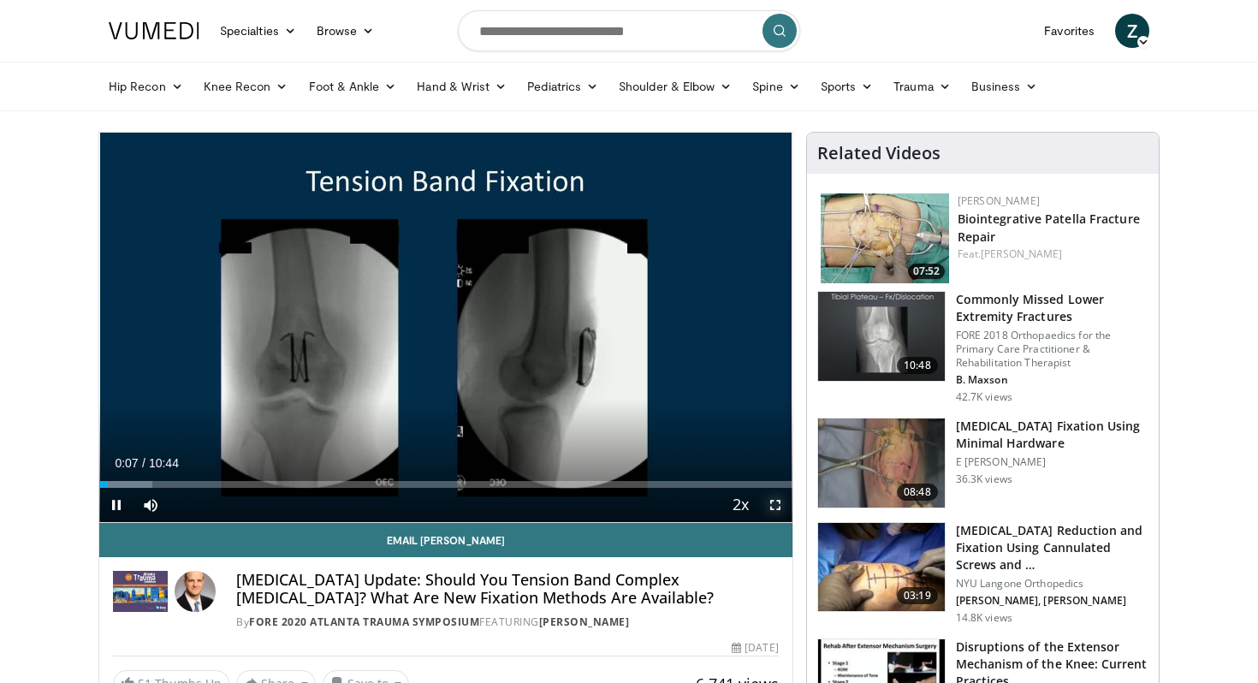
click at [783, 503] on span "Video Player" at bounding box center [775, 505] width 34 height 34
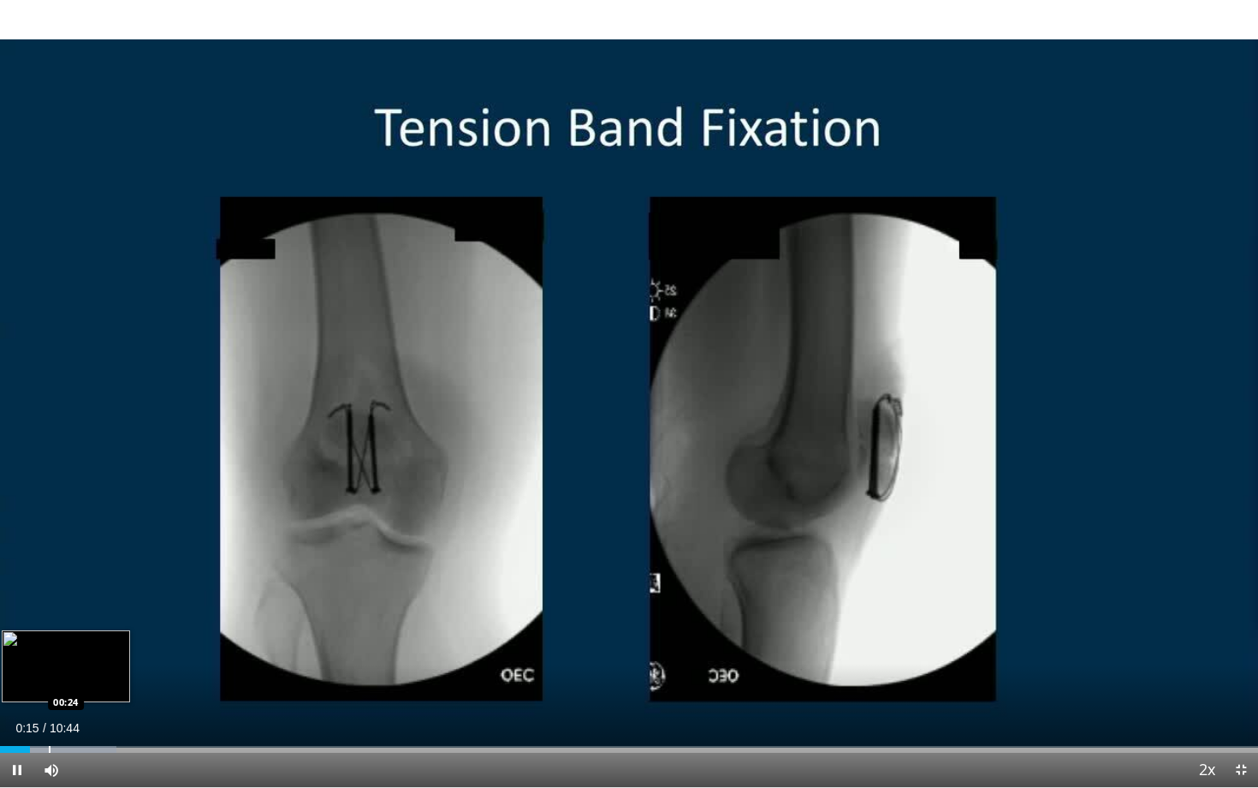
click at [49, 682] on div "Progress Bar" at bounding box center [50, 749] width 2 height 7
click at [80, 682] on div "Progress Bar" at bounding box center [81, 749] width 2 height 7
click at [108, 682] on div "Progress Bar" at bounding box center [109, 749] width 2 height 7
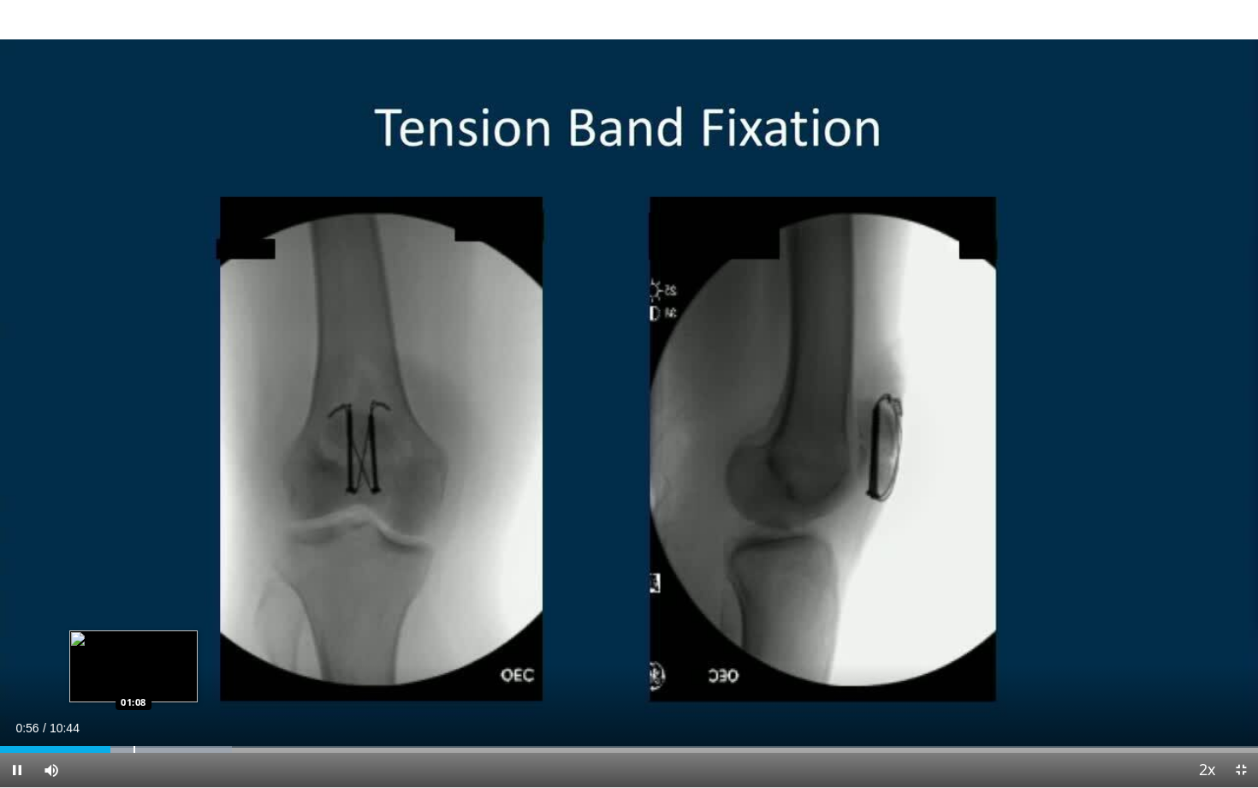
click at [134, 682] on div "Progress Bar" at bounding box center [135, 749] width 2 height 7
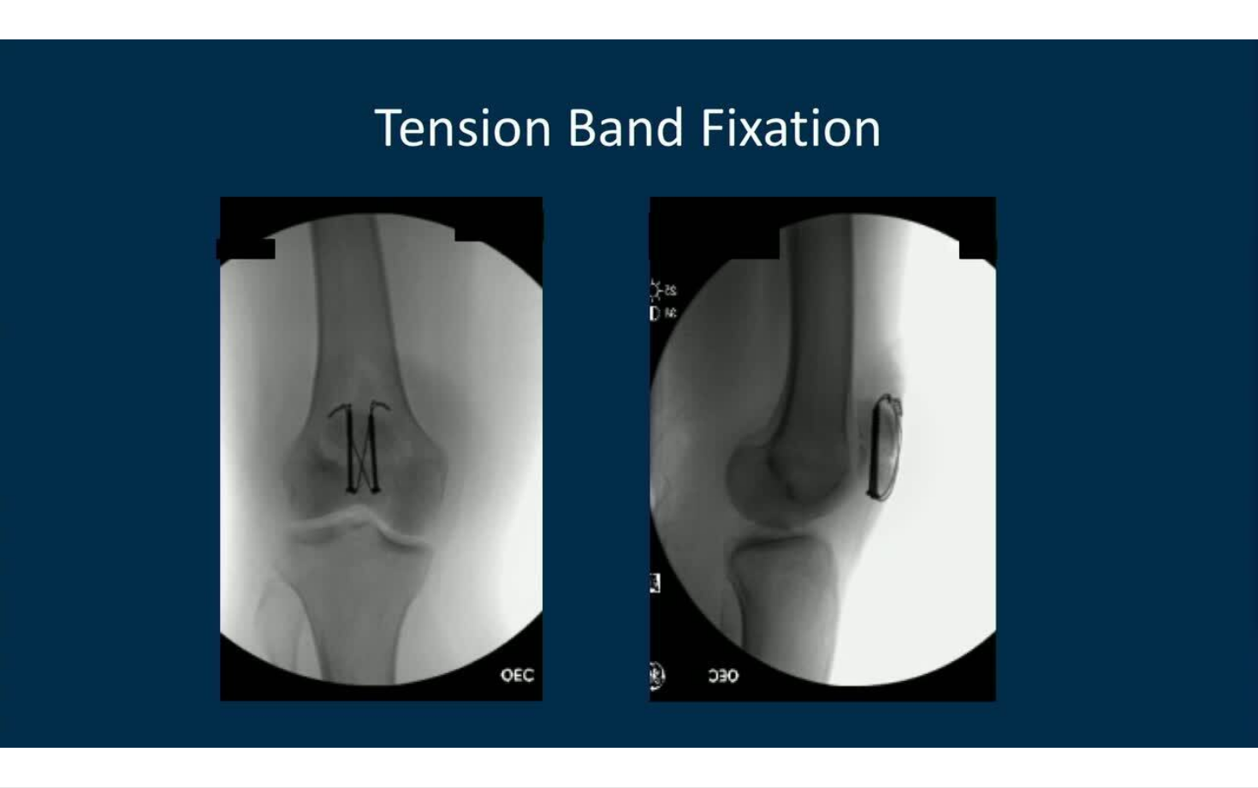
click at [152, 682] on div "10 seconds Tap to unmute" at bounding box center [629, 393] width 1258 height 787
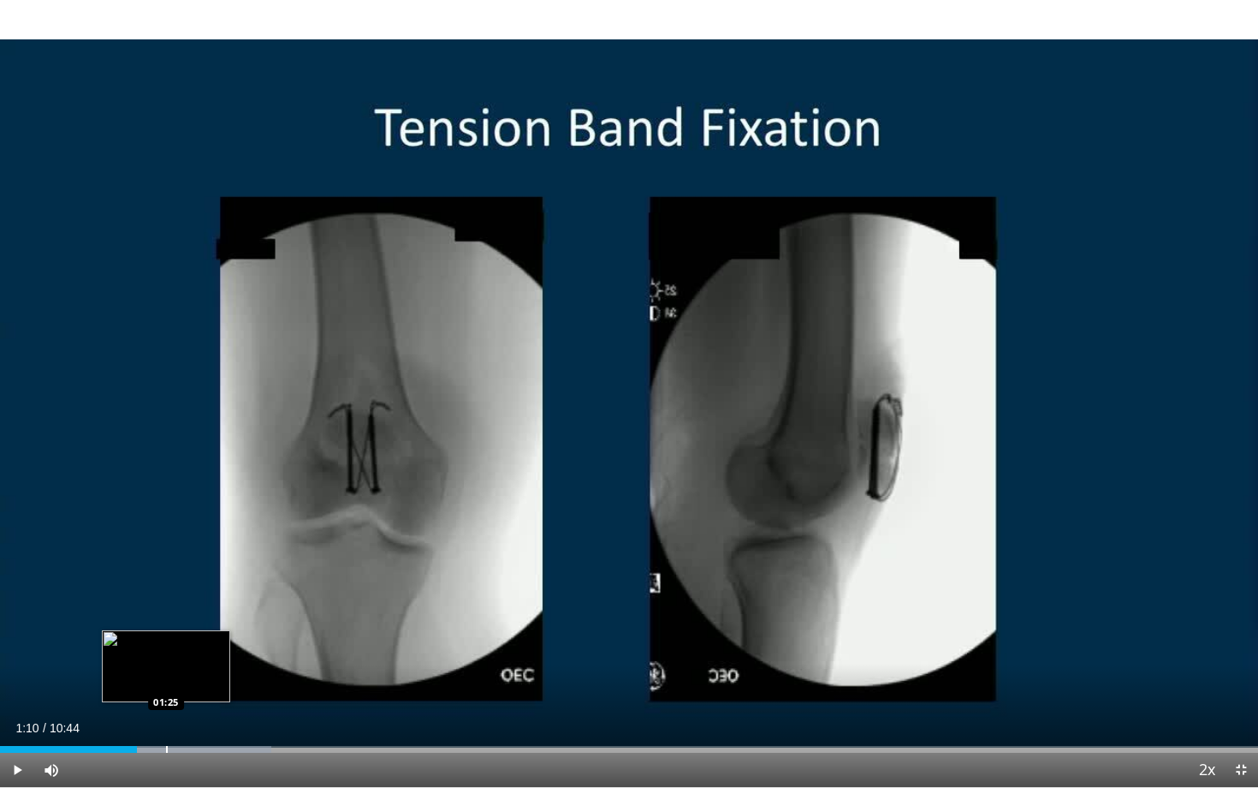
click at [166, 682] on div "Progress Bar" at bounding box center [167, 749] width 2 height 7
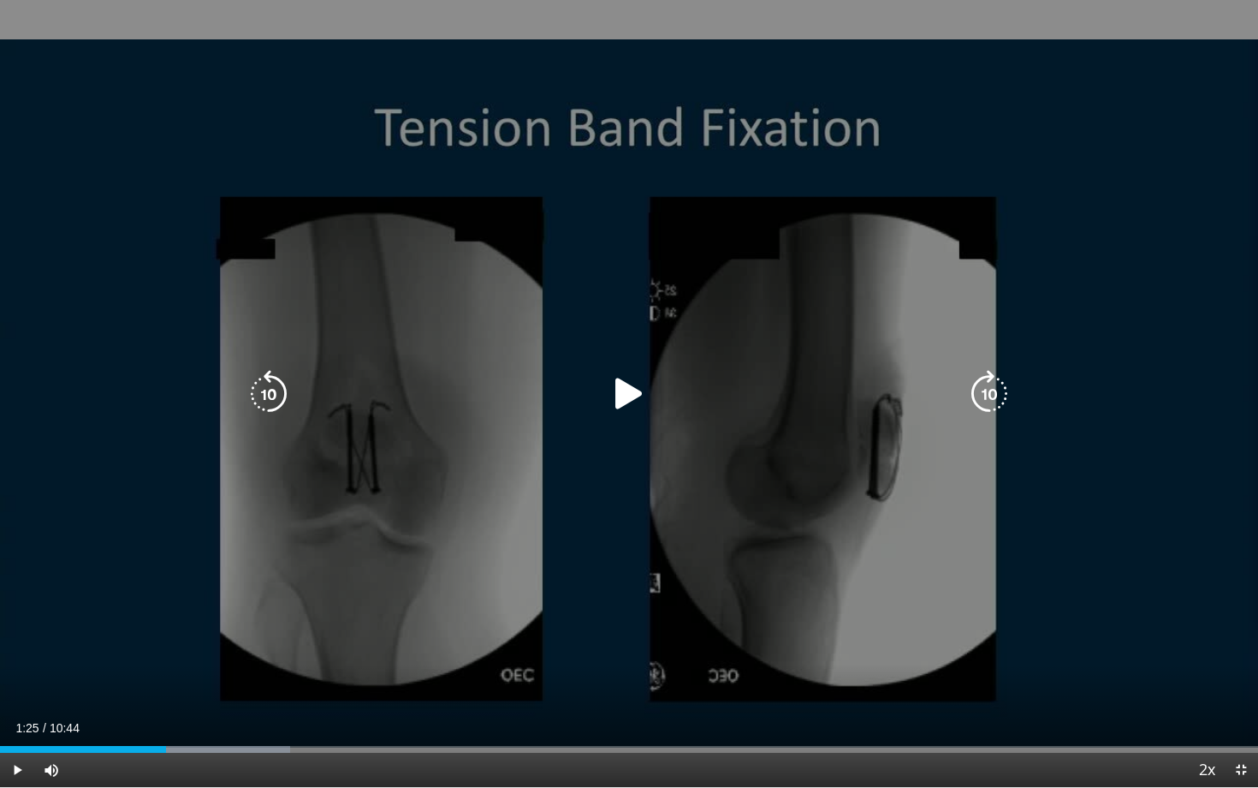
click at [179, 570] on div "10 seconds Tap to unmute" at bounding box center [629, 393] width 1258 height 787
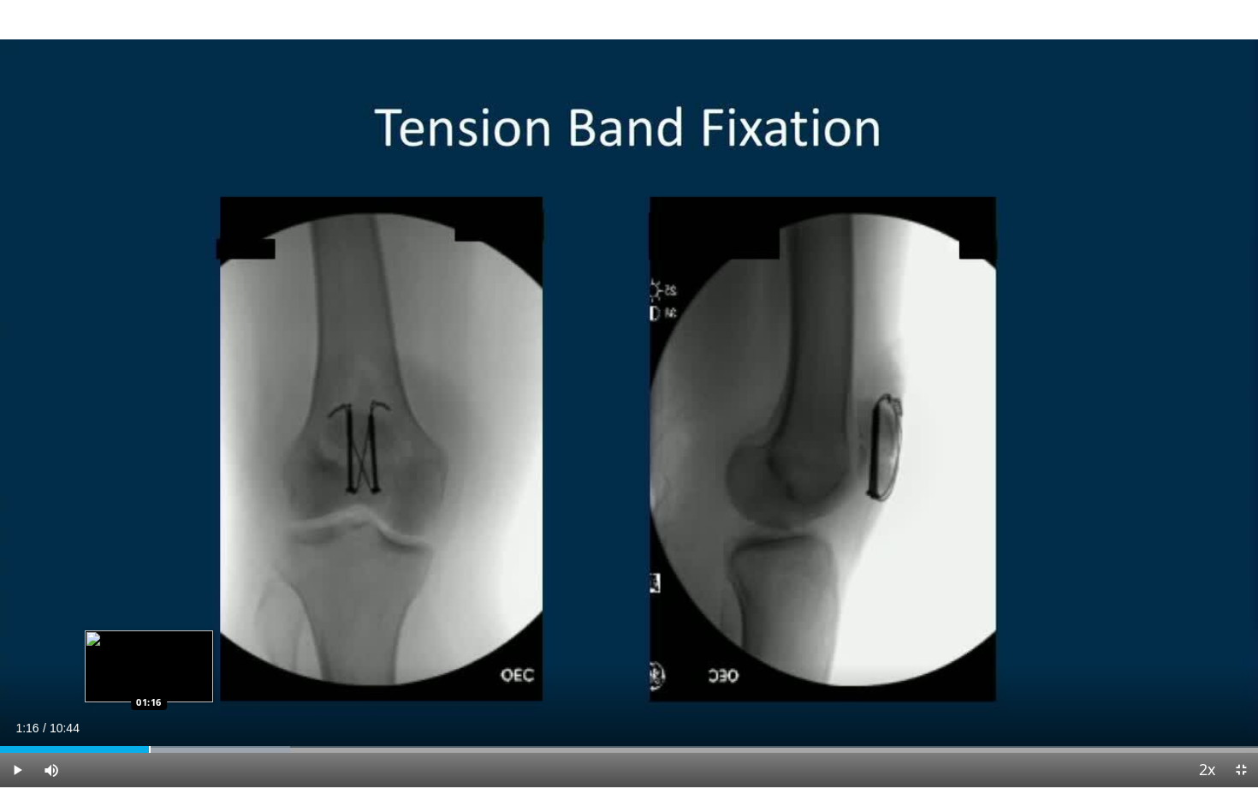
click at [149, 682] on div "Progress Bar" at bounding box center [150, 749] width 2 height 7
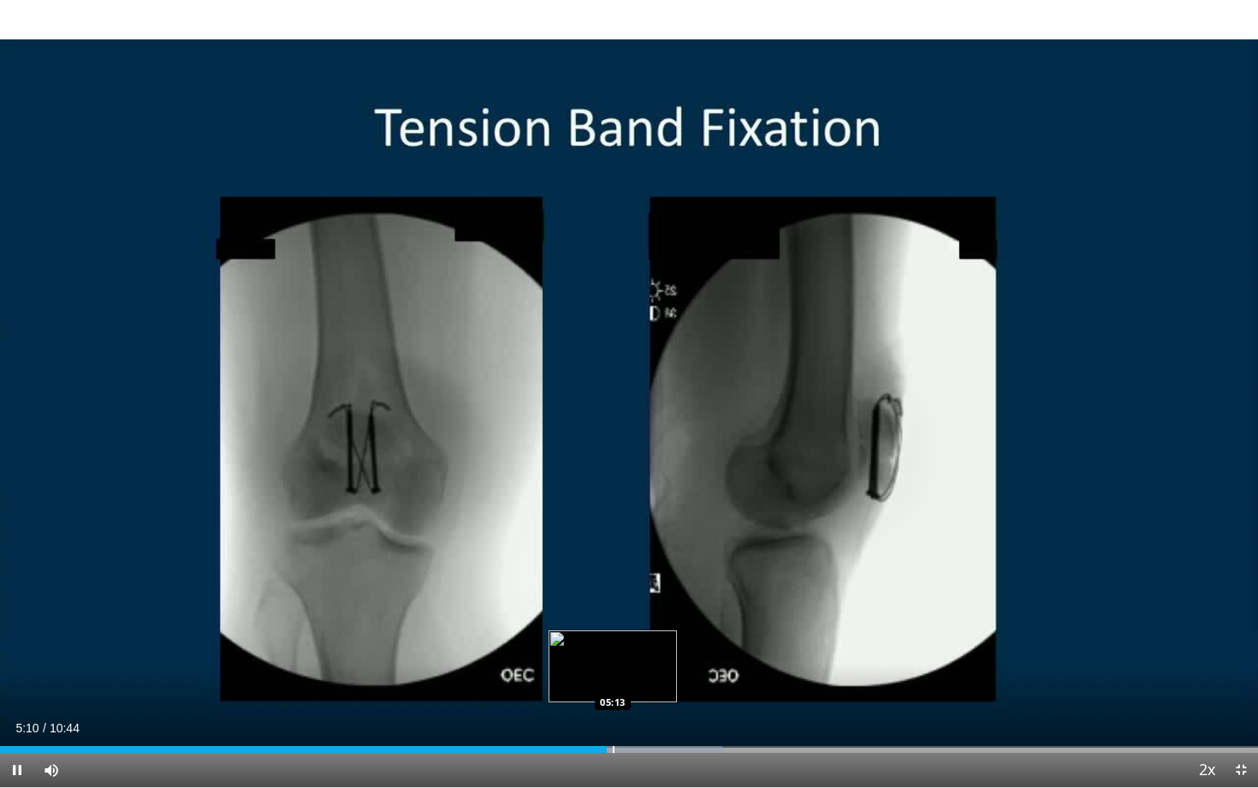
click at [613, 682] on div "Progress Bar" at bounding box center [614, 749] width 2 height 7
click at [627, 682] on div "Progress Bar" at bounding box center [628, 749] width 2 height 7
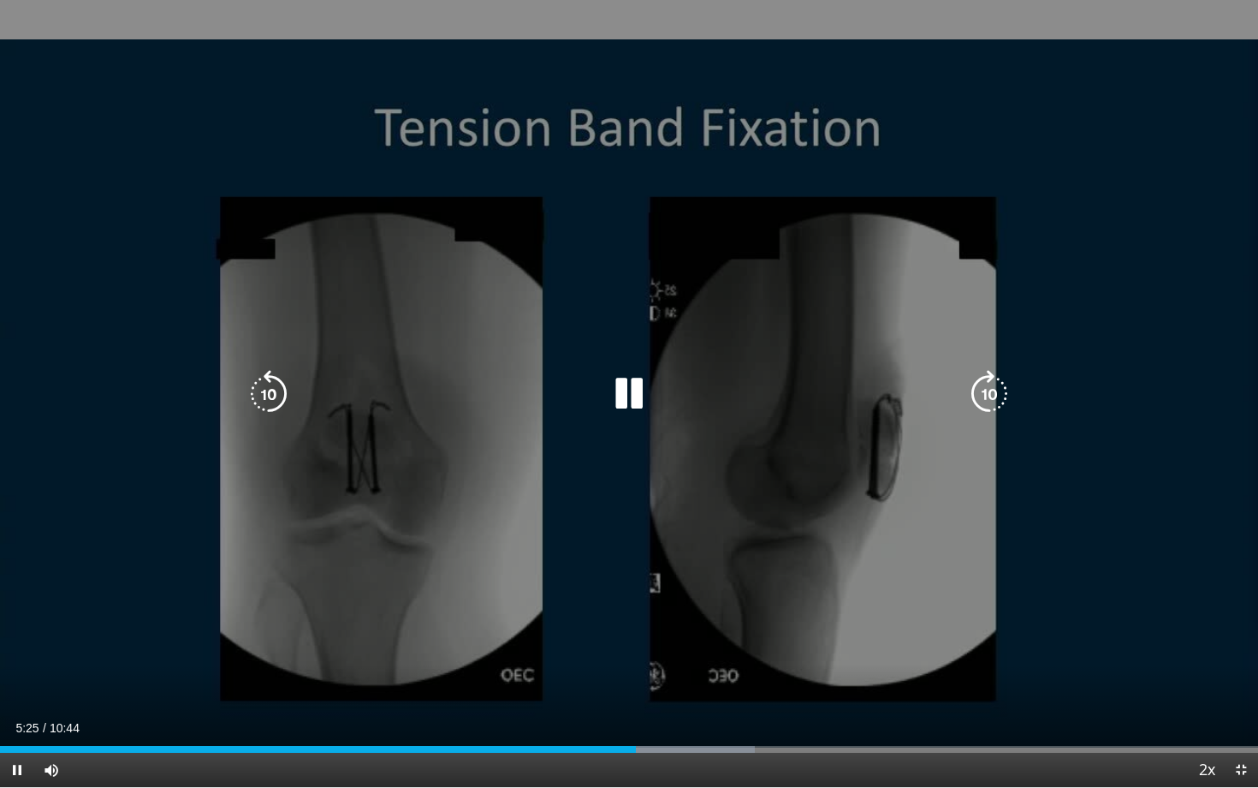
click at [629, 462] on div "10 seconds Tap to unmute" at bounding box center [629, 393] width 1258 height 787
click at [616, 603] on div "10 seconds Tap to unmute" at bounding box center [629, 393] width 1258 height 787
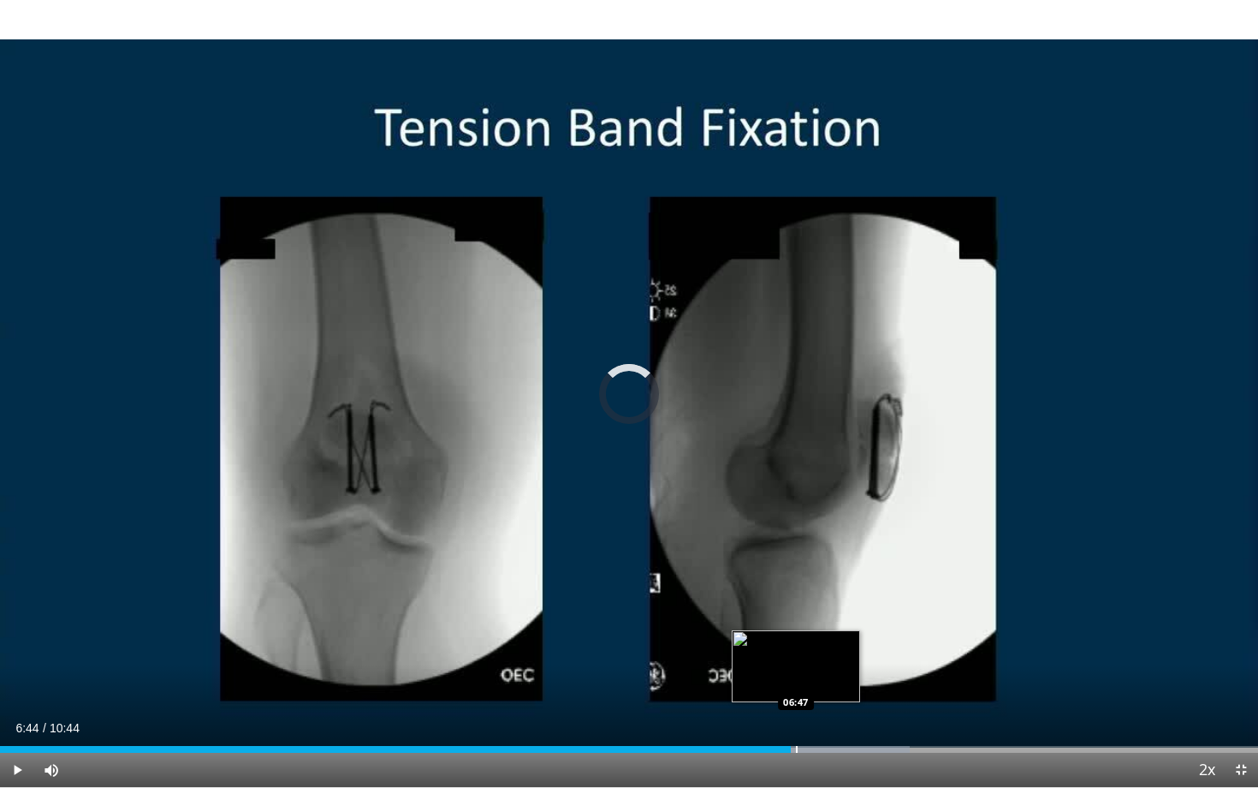
click at [796, 682] on div "Progress Bar" at bounding box center [797, 749] width 2 height 7
click at [814, 682] on div "Progress Bar" at bounding box center [815, 749] width 2 height 7
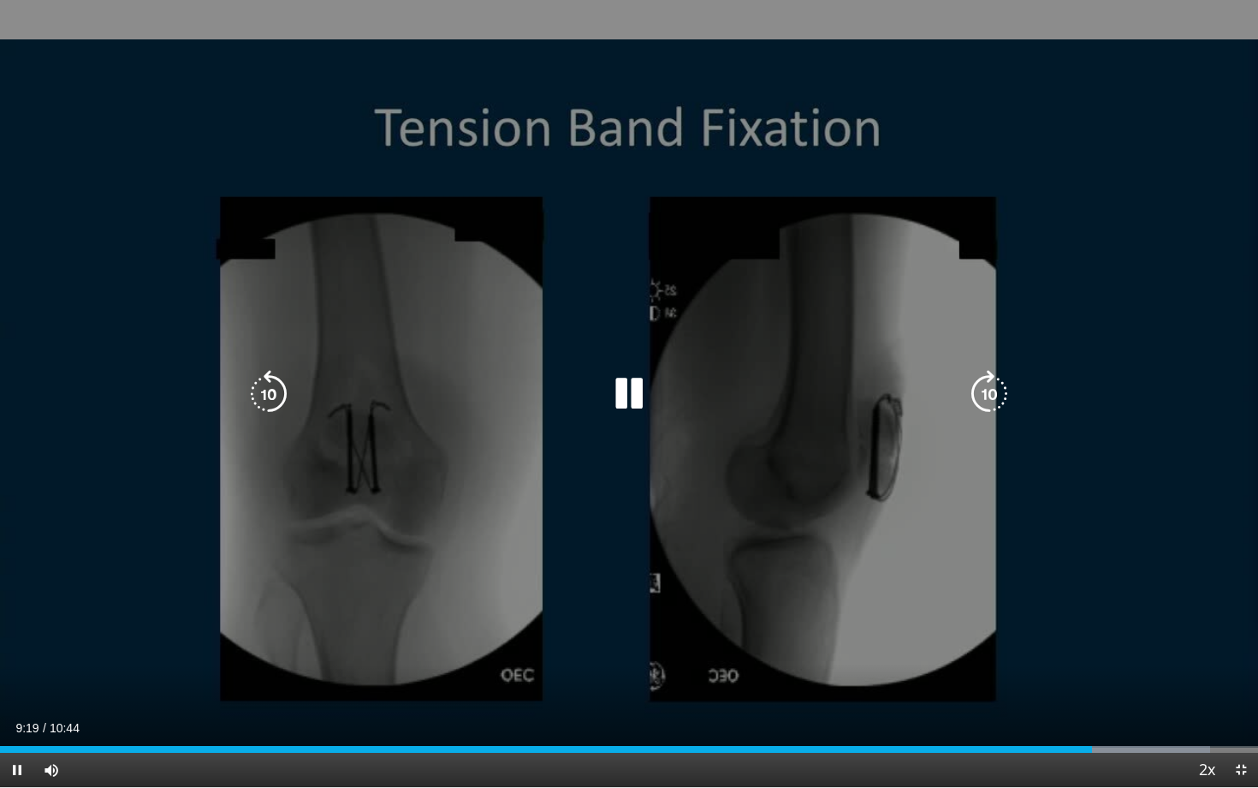
click at [632, 416] on icon "Video Player" at bounding box center [629, 394] width 48 height 48
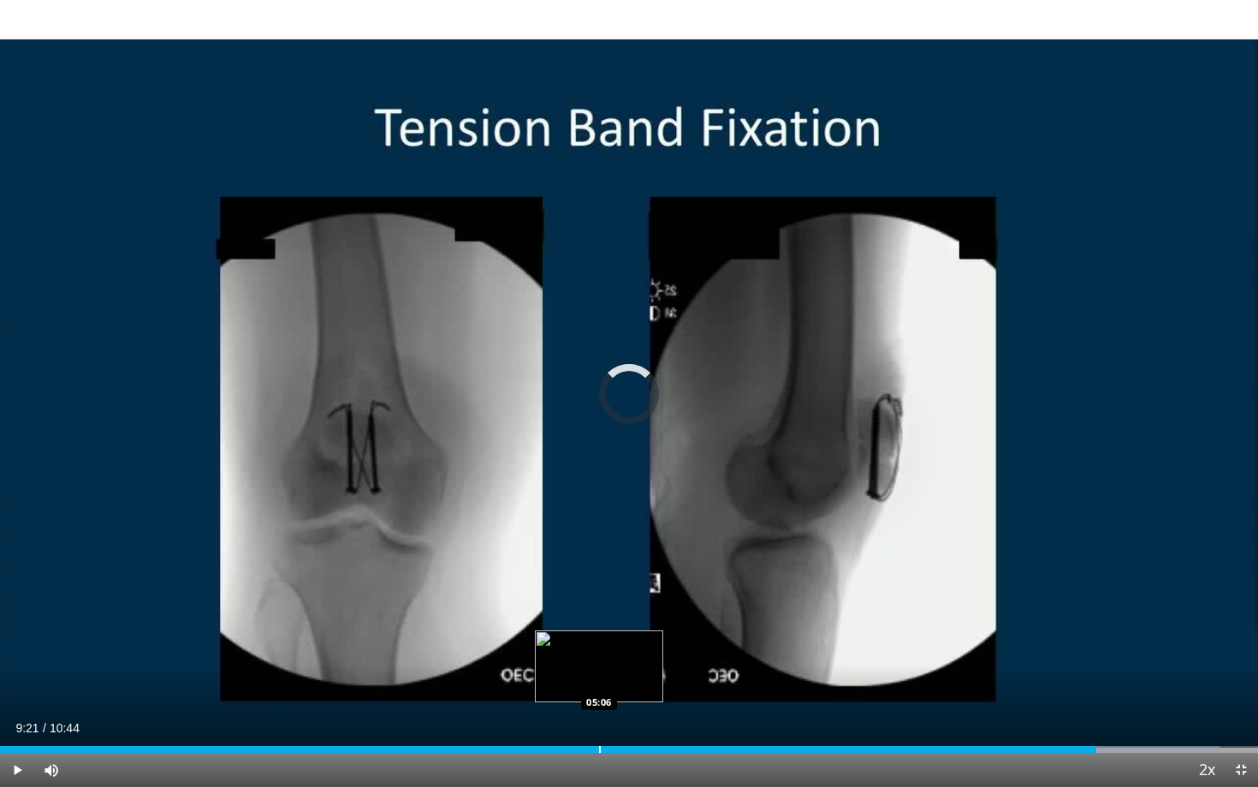
click at [599, 682] on div "Progress Bar" at bounding box center [600, 749] width 2 height 7
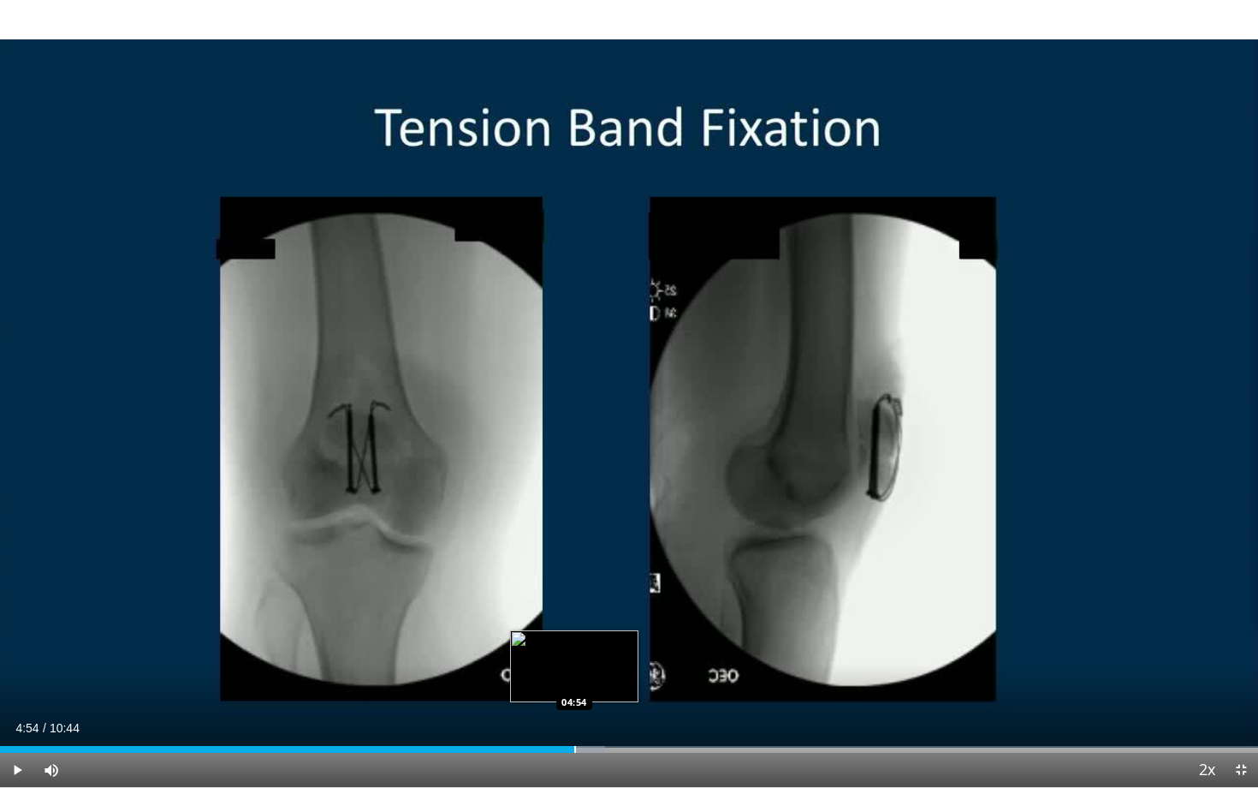
click at [574, 682] on div "Progress Bar" at bounding box center [575, 749] width 2 height 7
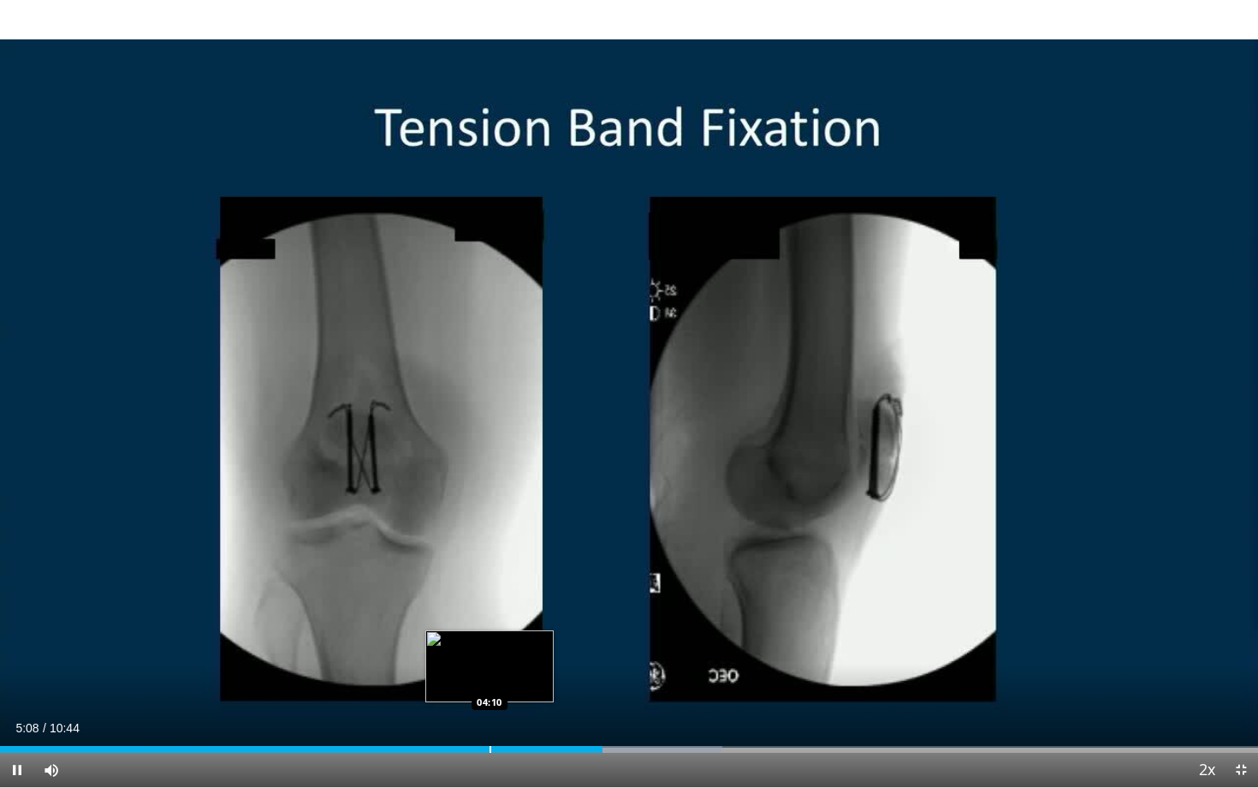
click at [490, 682] on div "Progress Bar" at bounding box center [491, 749] width 2 height 7
click at [515, 682] on div "Progress Bar" at bounding box center [516, 749] width 2 height 7
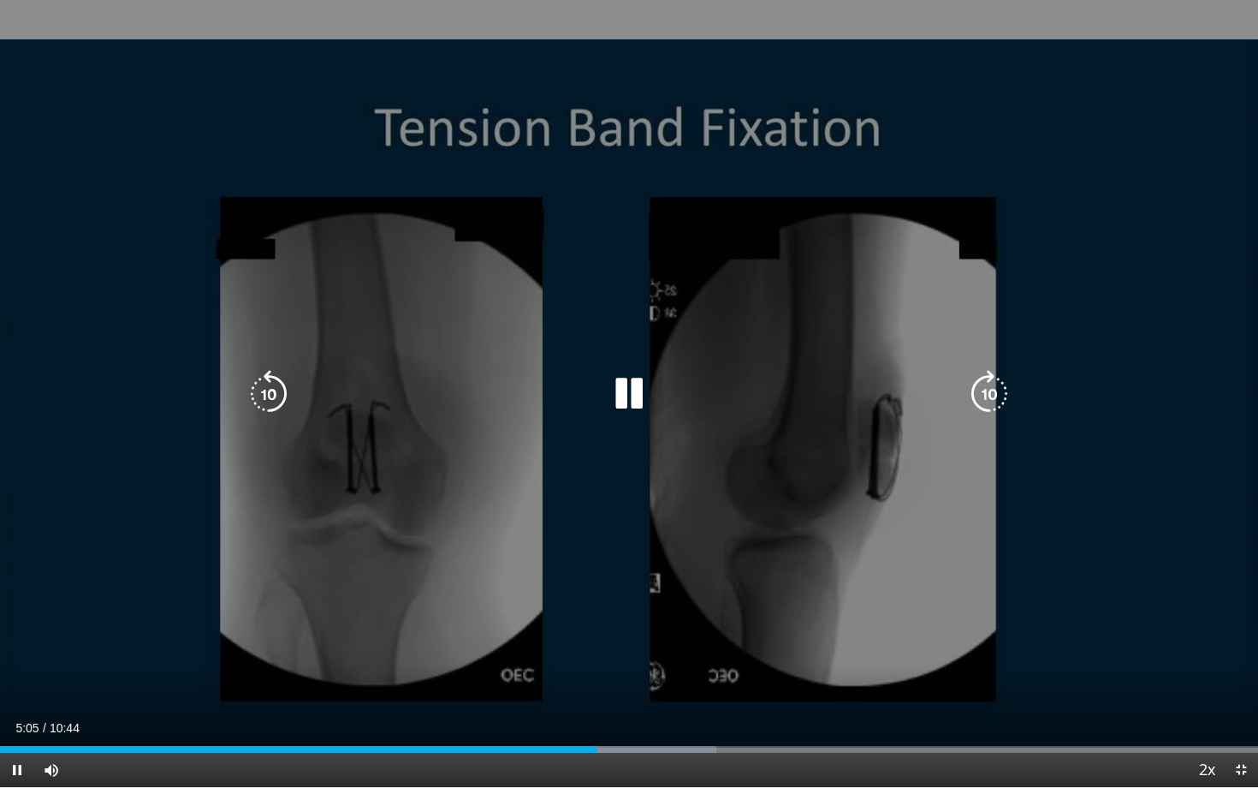
click at [635, 407] on icon "Video Player" at bounding box center [629, 394] width 48 height 48
